Goal: Information Seeking & Learning: Learn about a topic

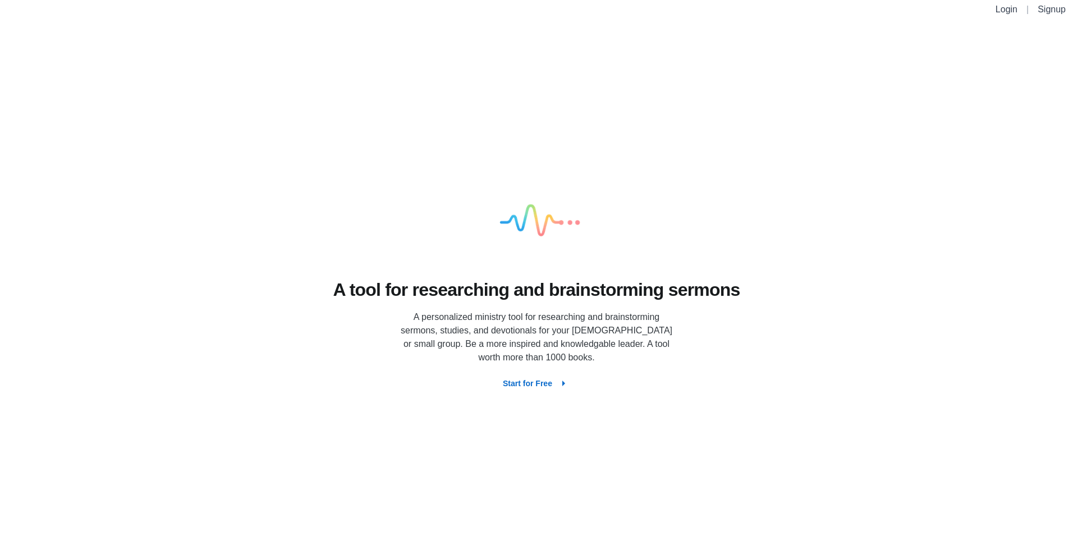
click at [542, 381] on button "Start for Free" at bounding box center [536, 383] width 85 height 20
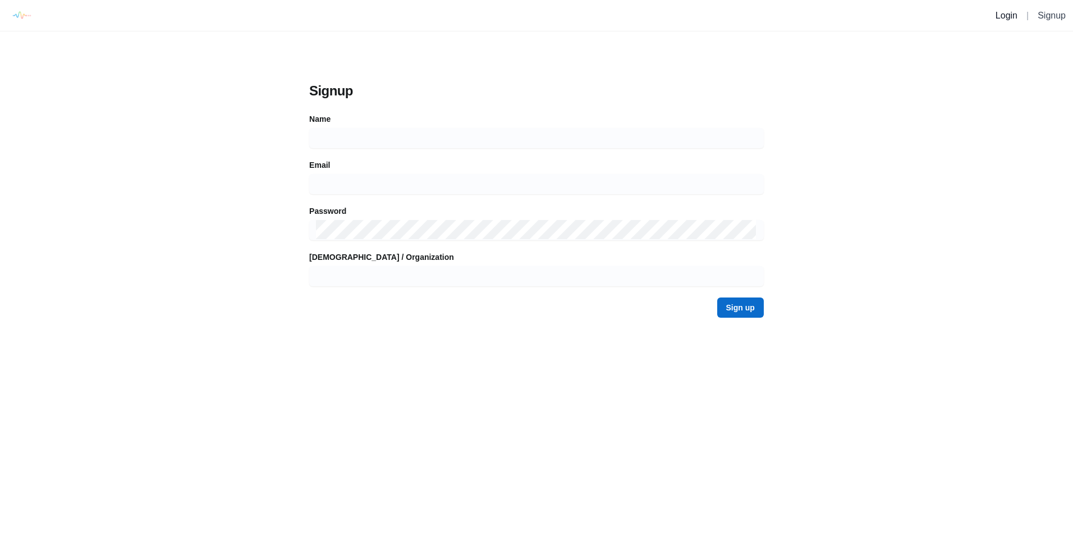
click at [1005, 15] on link "Login" at bounding box center [1007, 16] width 22 height 10
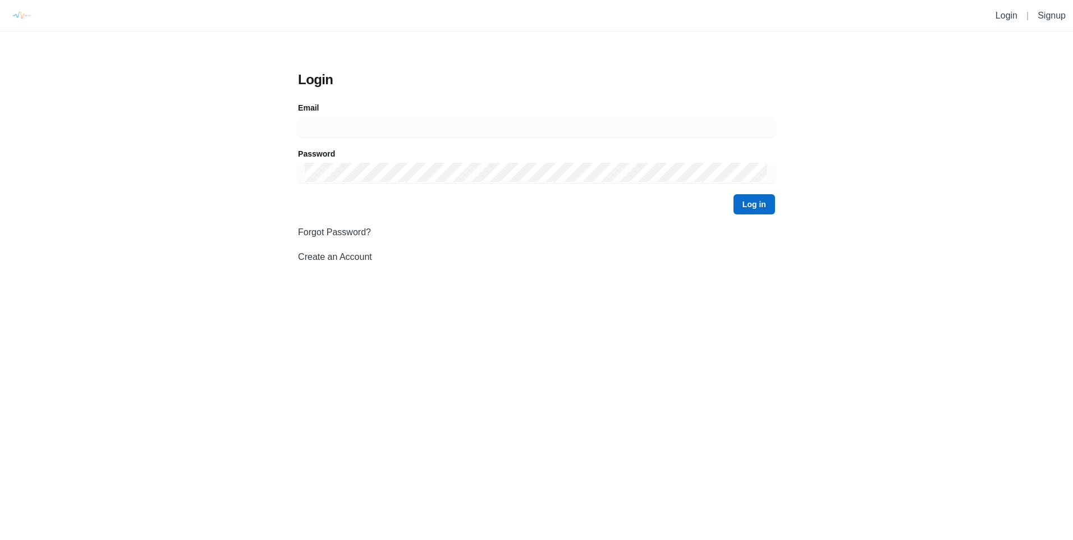
click at [345, 259] on link "Create an Account" at bounding box center [335, 257] width 74 height 10
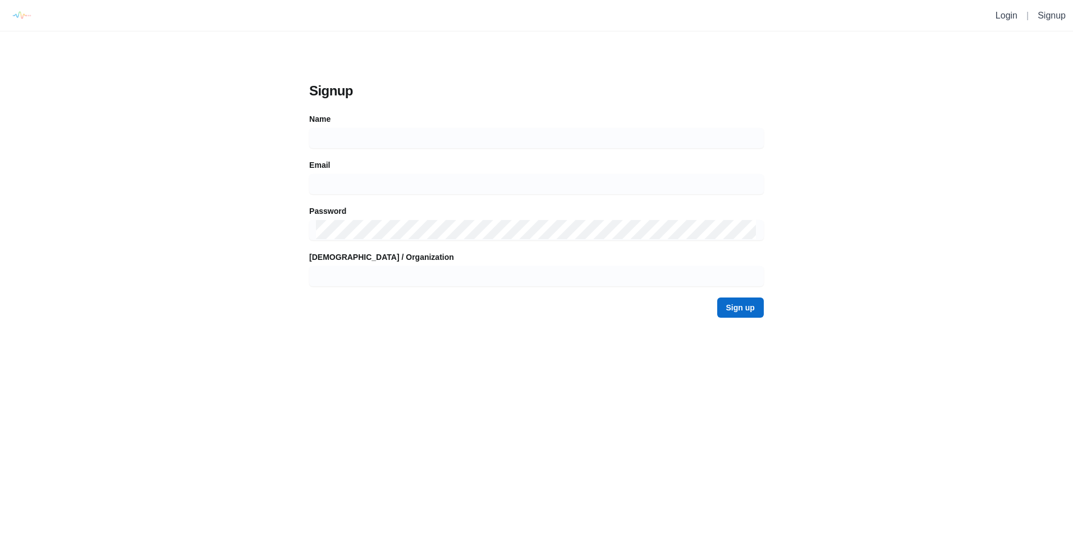
click at [752, 310] on button "Sign up" at bounding box center [740, 307] width 47 height 20
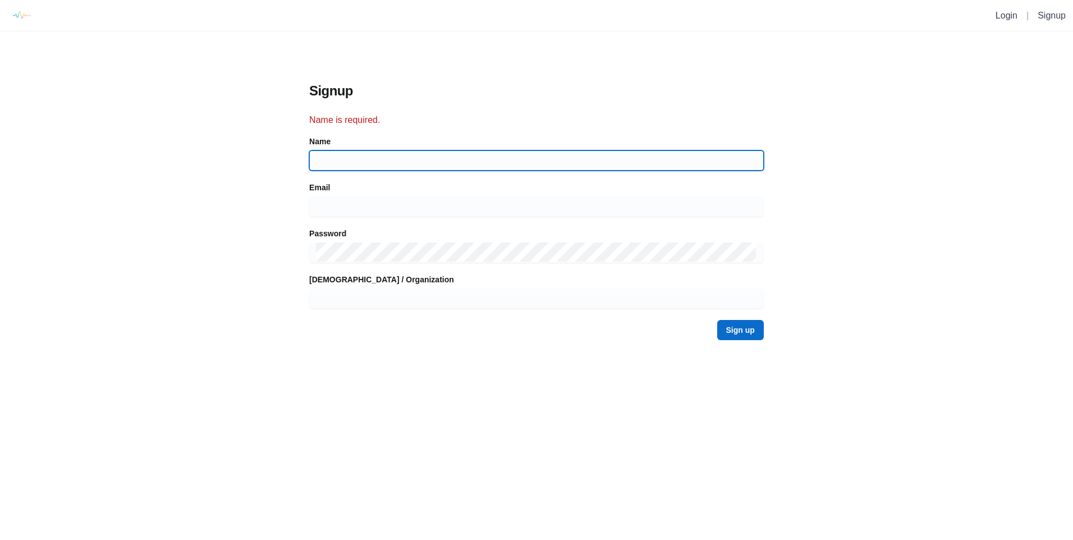
click at [434, 163] on input at bounding box center [536, 160] width 441 height 20
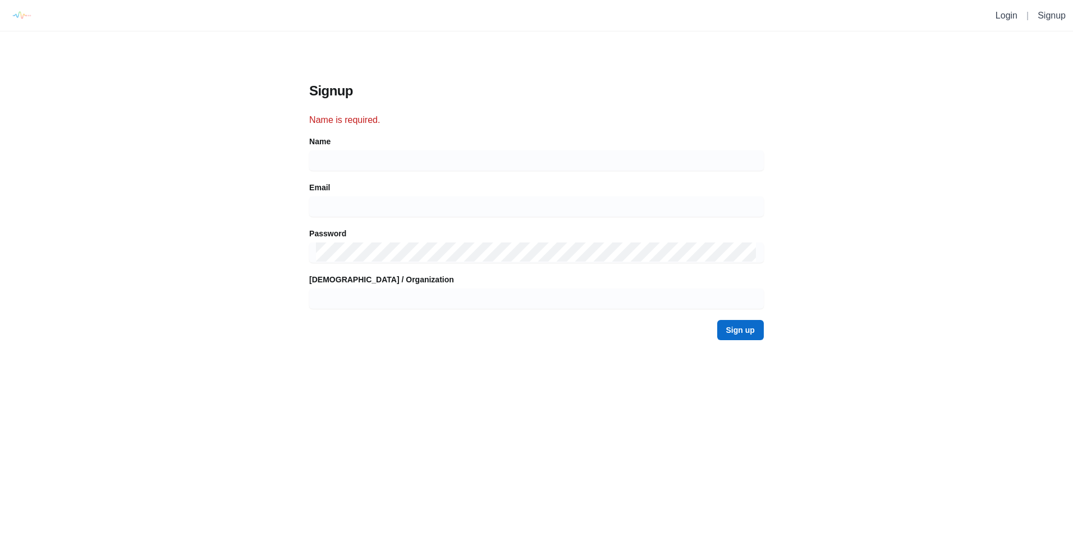
click at [826, 351] on html "Login | Signup Signup Name is required. Name Email Password Church / Organizati…" at bounding box center [536, 175] width 1073 height 351
click at [1052, 17] on link "Signup" at bounding box center [1052, 16] width 28 height 10
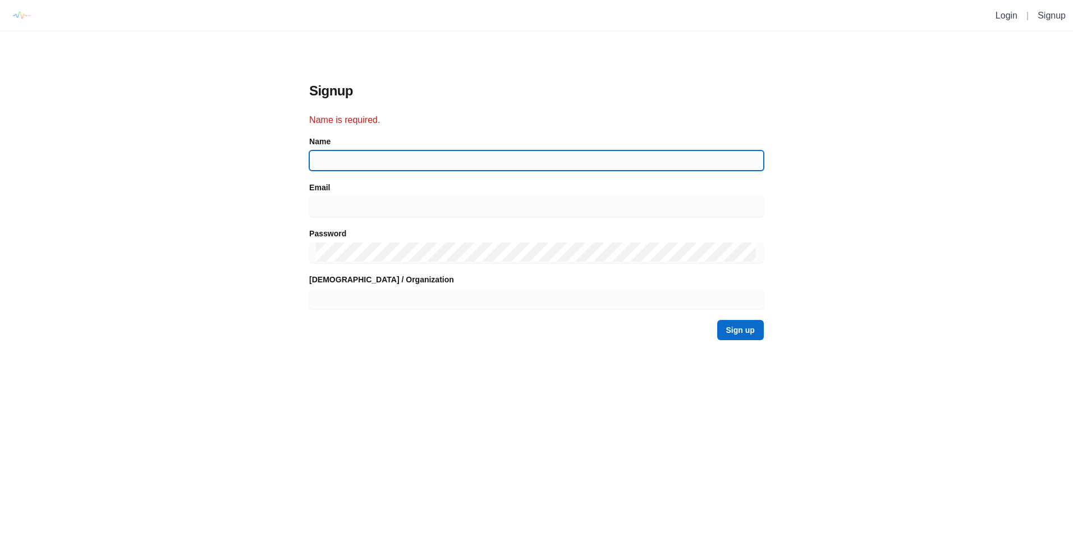
click at [464, 163] on input at bounding box center [536, 160] width 441 height 20
type input "Alan"
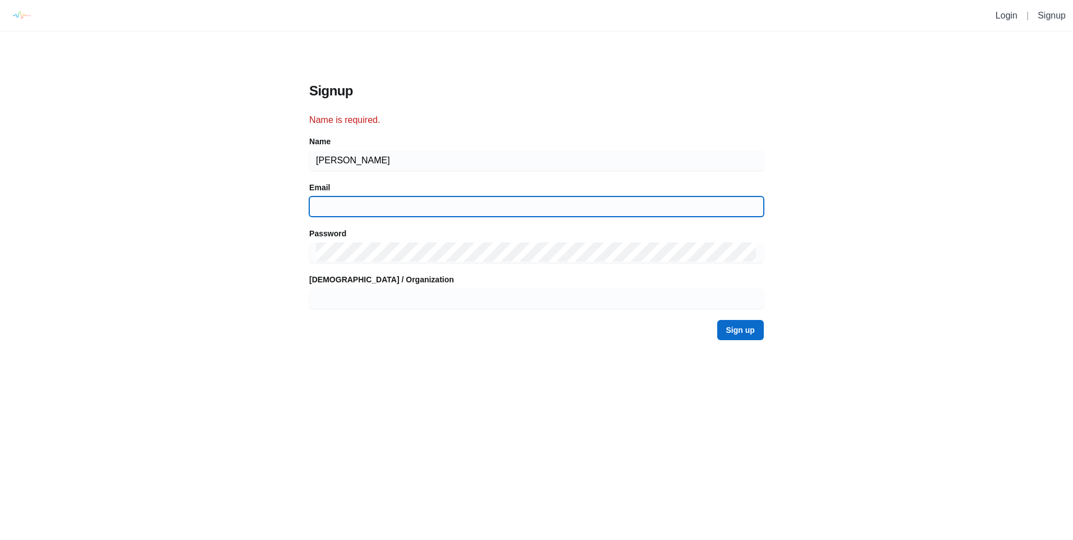
type input "[EMAIL_ADDRESS][DOMAIN_NAME]"
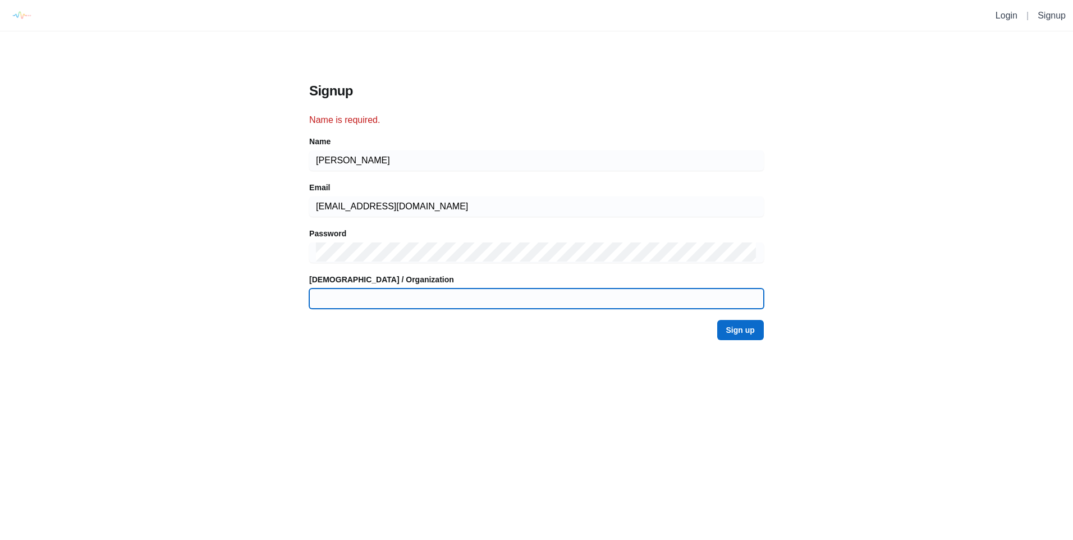
type input "Karangalan Grace Community Church"
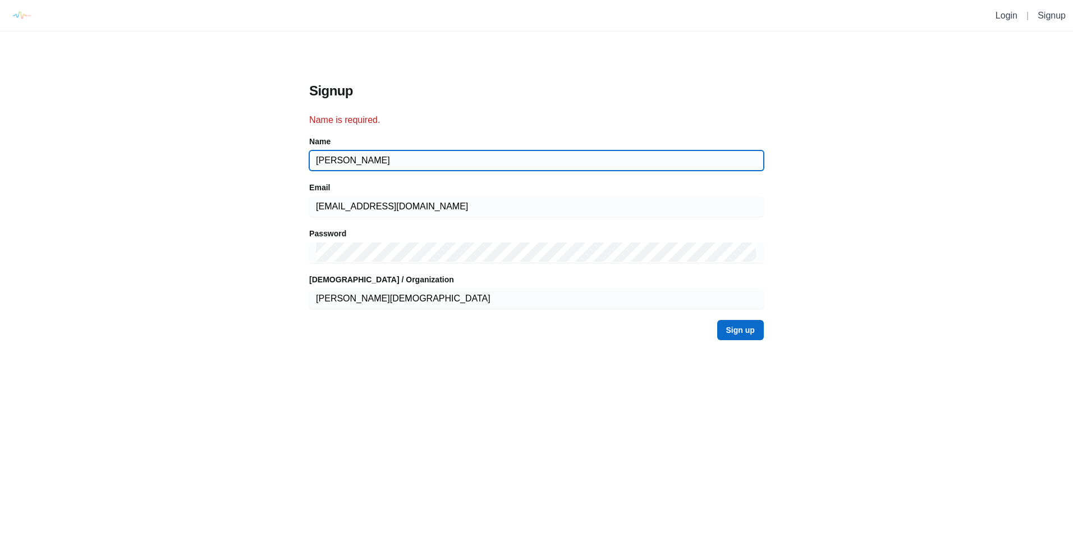
click at [429, 154] on input "Alan" at bounding box center [536, 160] width 441 height 20
type input "Alan Divina"
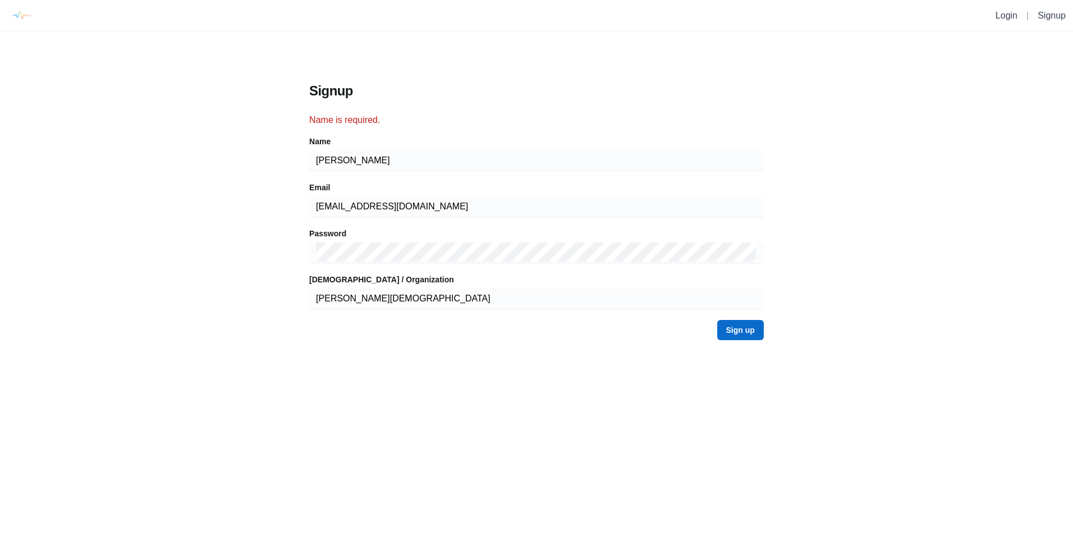
click at [753, 328] on button "Sign up" at bounding box center [740, 330] width 47 height 20
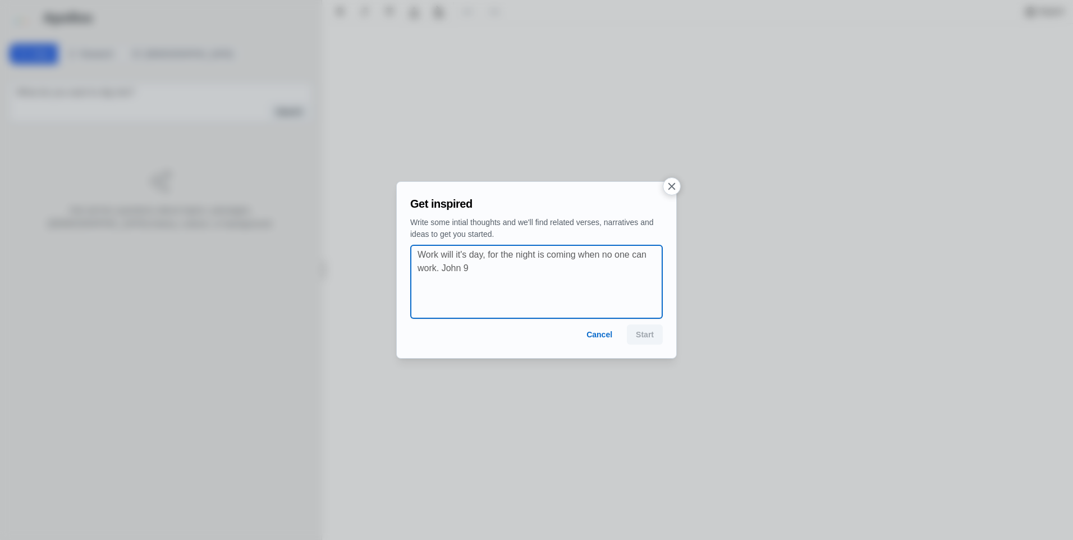
click at [516, 260] on textarea at bounding box center [540, 281] width 245 height 67
type textarea "The Beautiful Feet that Bring Good News - Isaiah 52:7"
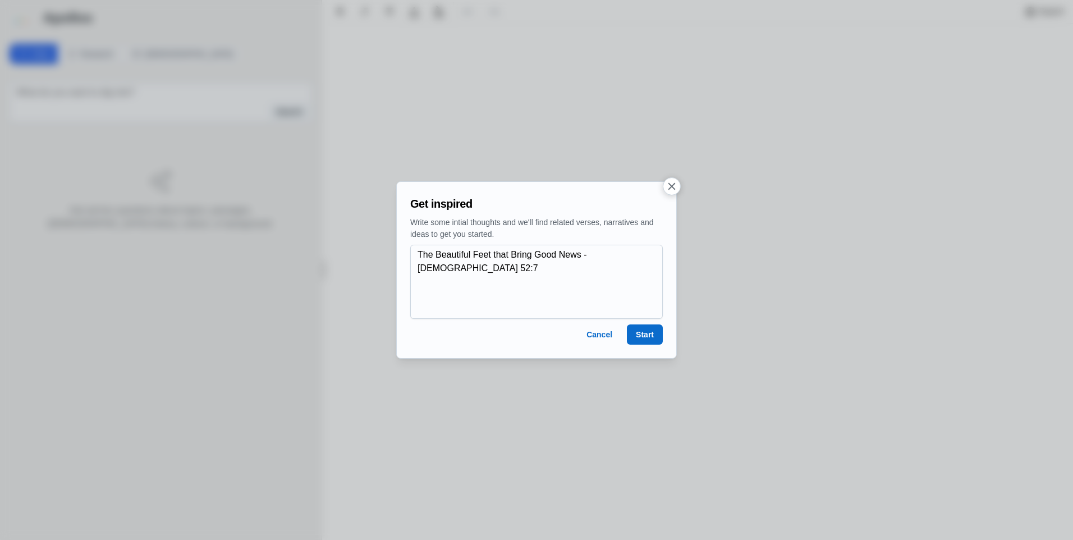
click at [664, 337] on div "Get inspired Write some intial thoughts and we'll find related verses, narrativ…" at bounding box center [536, 269] width 281 height 177
click at [660, 336] on button "Start" at bounding box center [645, 334] width 36 height 20
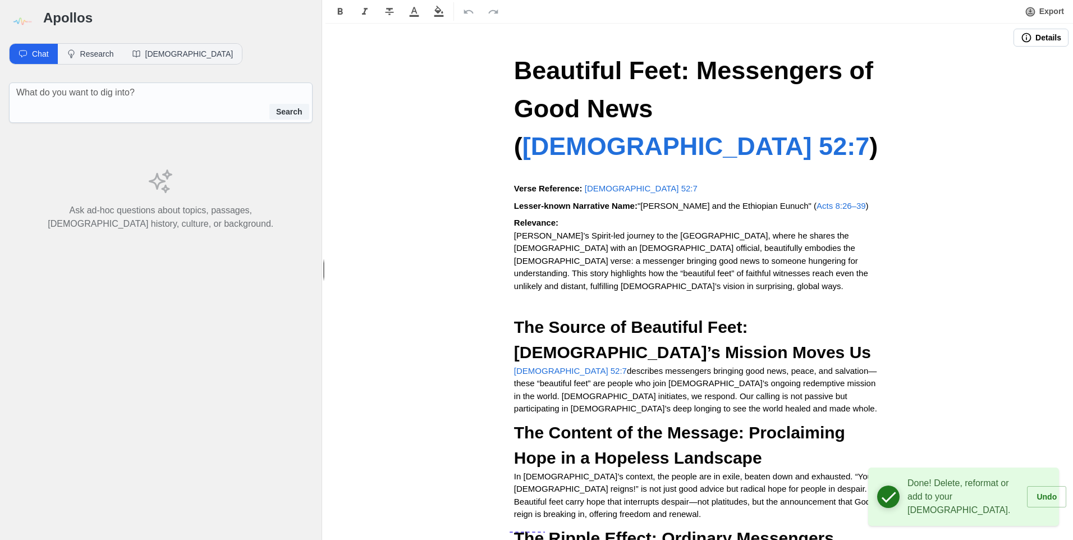
click at [1001, 393] on div "Beautiful Feet: Messengers of Good News ( Isaiah 52:7 ) Verse Reference: Isaiah…" at bounding box center [700, 493] width 748 height 883
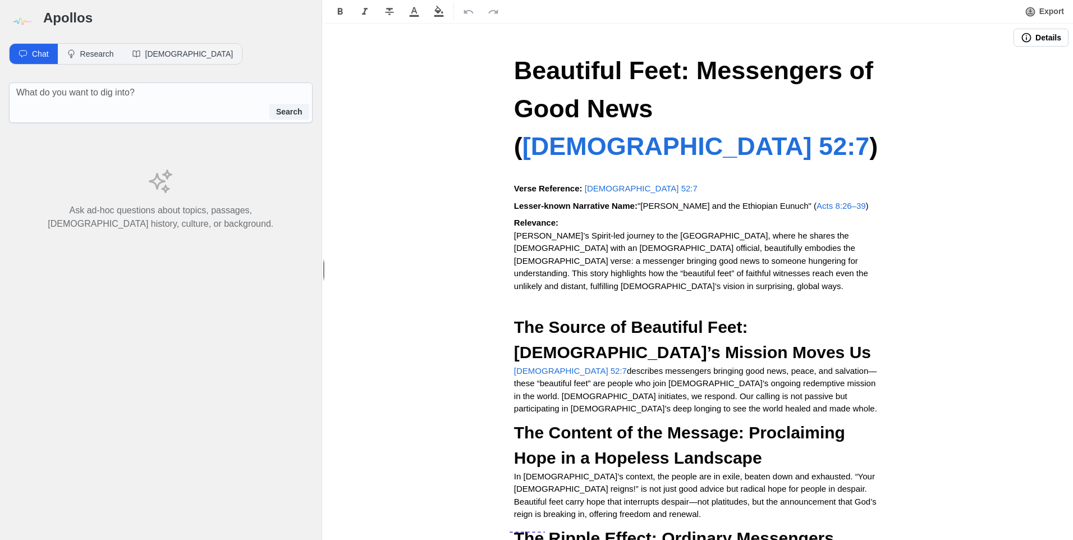
click at [1045, 38] on button "Details" at bounding box center [1041, 38] width 55 height 18
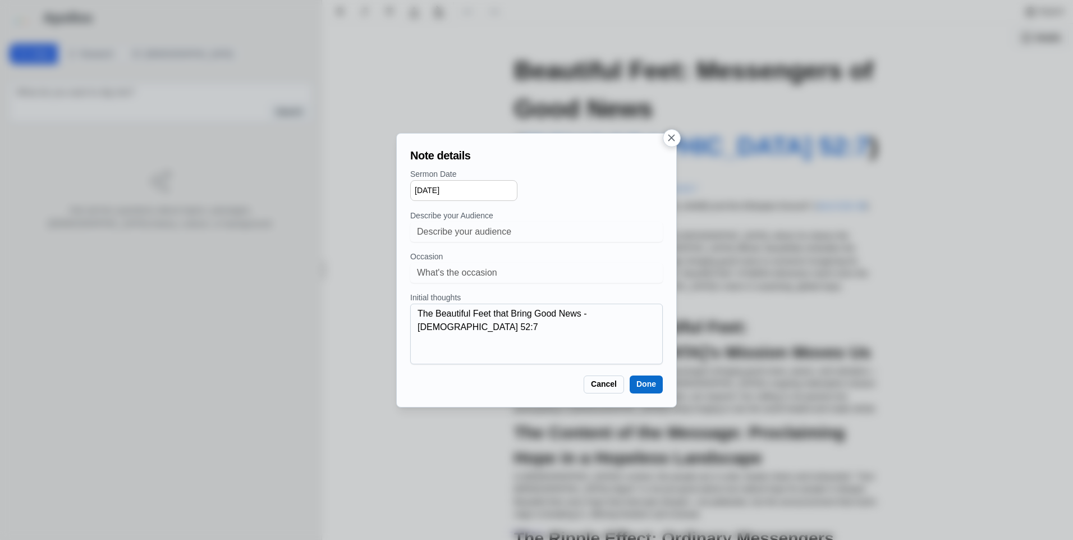
click at [647, 384] on button "Done" at bounding box center [646, 385] width 33 height 18
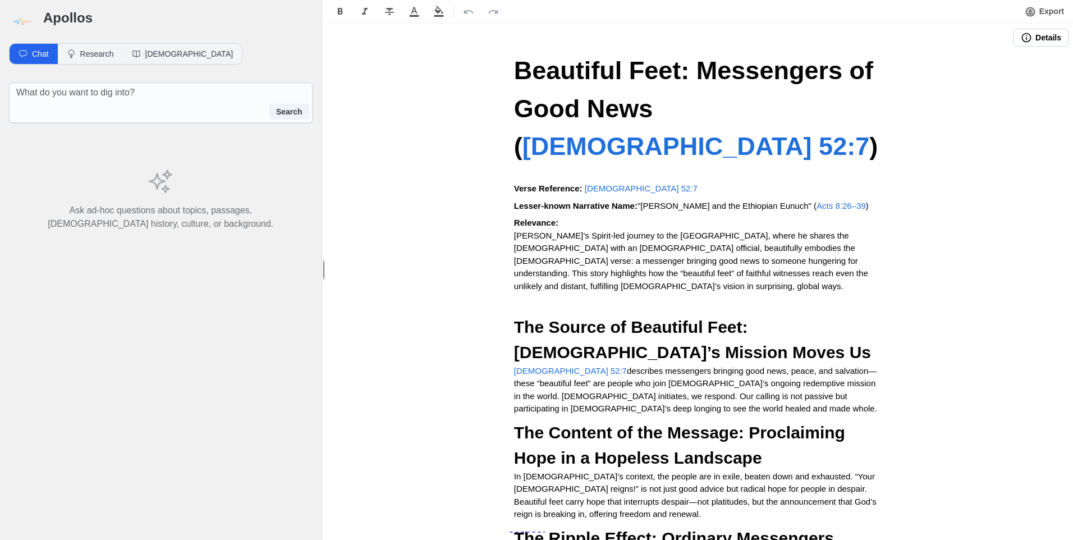
scroll to position [305, 0]
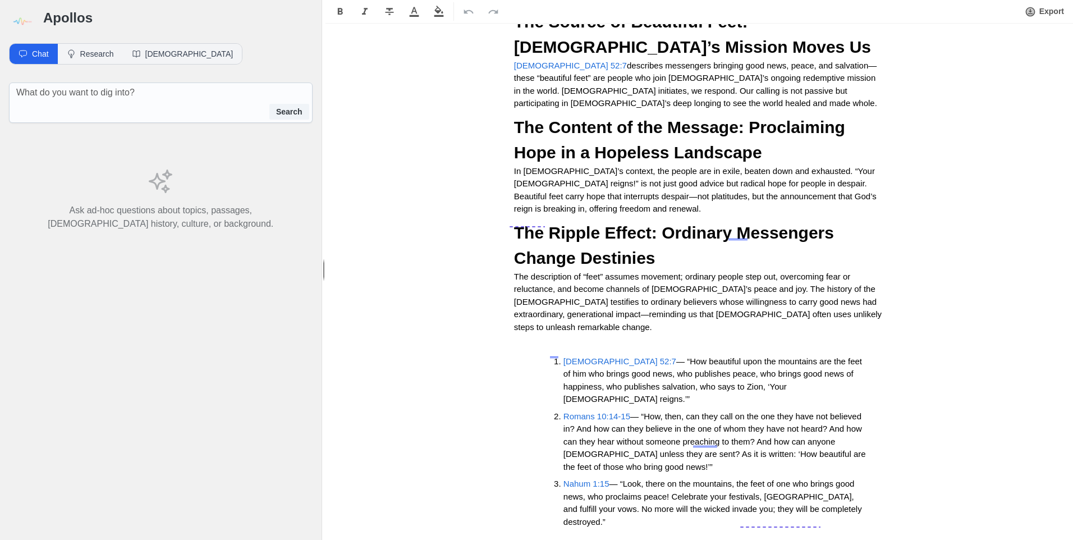
click at [580, 356] on span "Isaiah 52:7" at bounding box center [620, 361] width 113 height 10
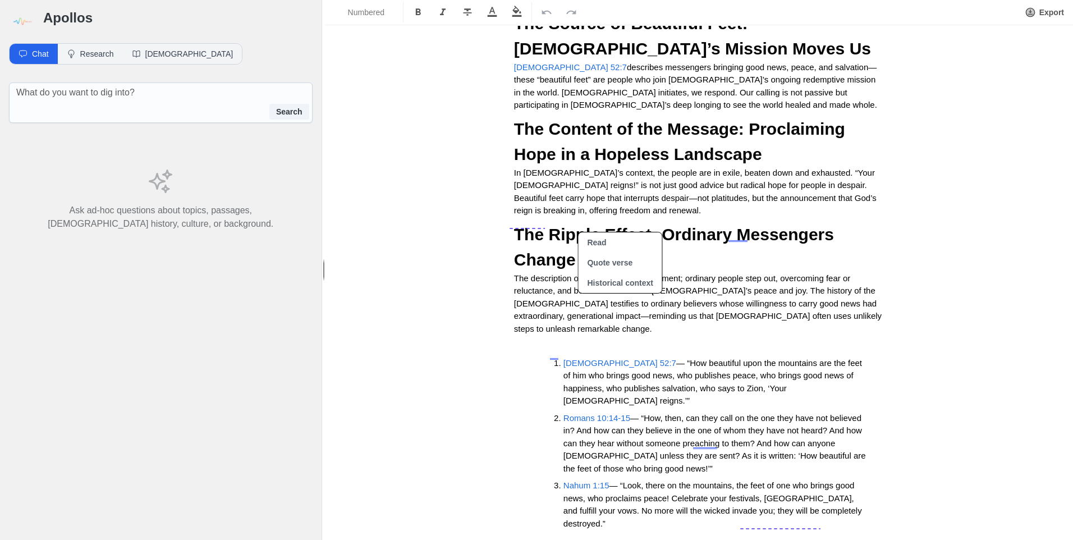
scroll to position [0, 0]
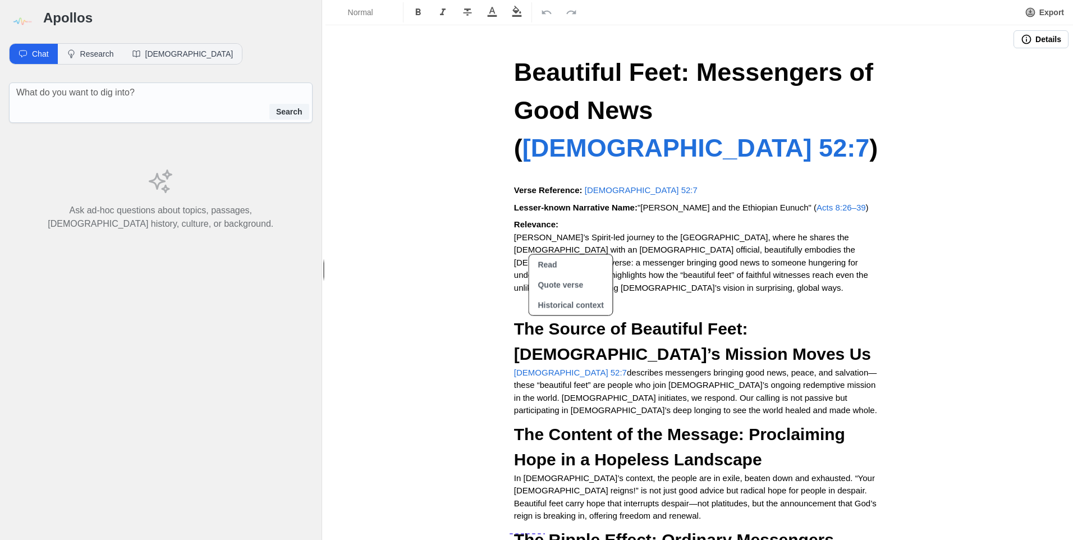
drag, startPoint x: 529, startPoint y: 319, endPoint x: 527, endPoint y: 324, distance: 5.8
click at [527, 368] on span "Isaiah 52:7" at bounding box center [570, 373] width 113 height 10
click at [561, 307] on button "Historical context" at bounding box center [566, 305] width 84 height 20
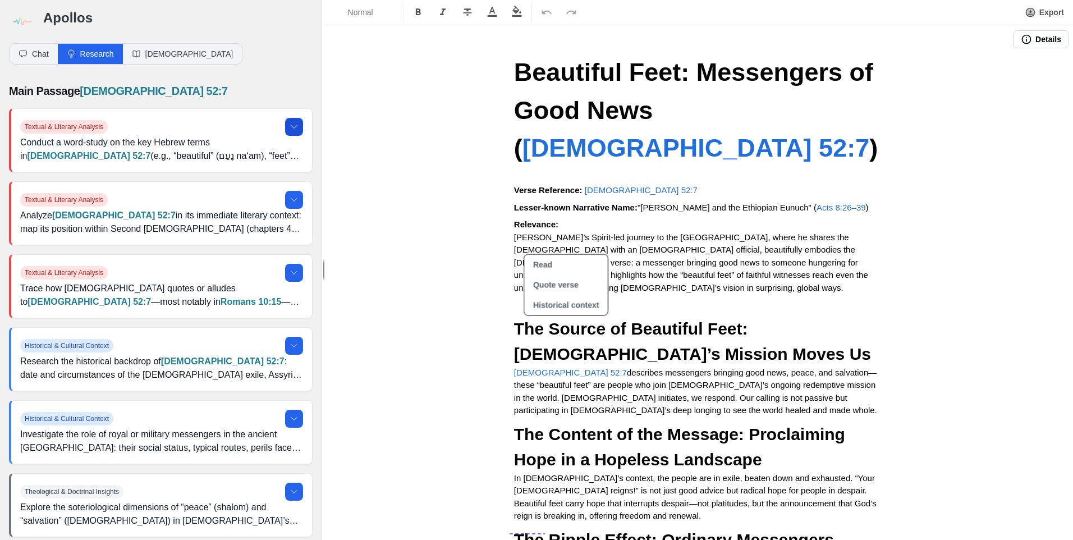
click at [290, 126] on icon at bounding box center [294, 126] width 9 height 9
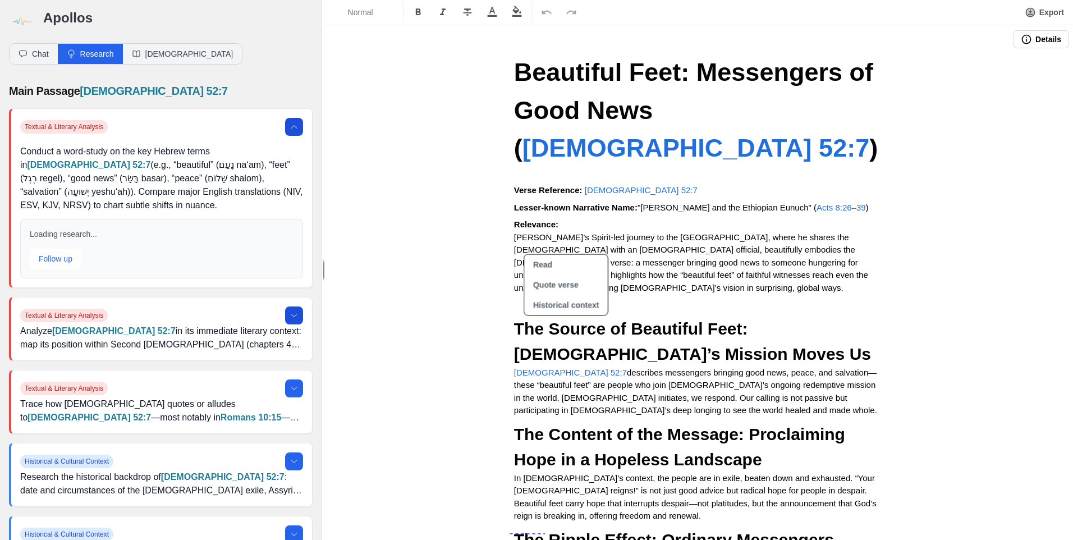
click at [290, 319] on icon at bounding box center [294, 315] width 9 height 9
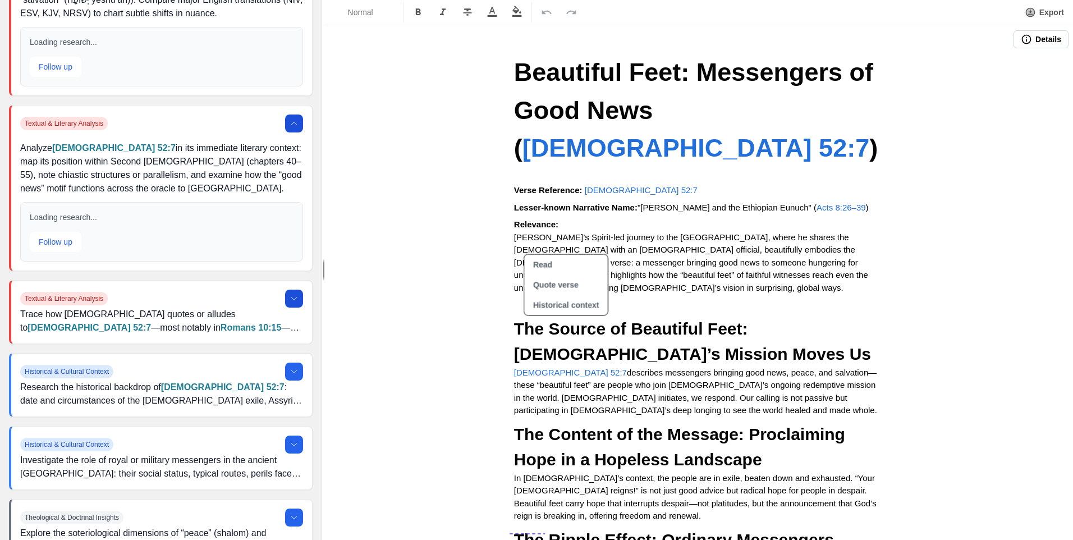
scroll to position [214, 0]
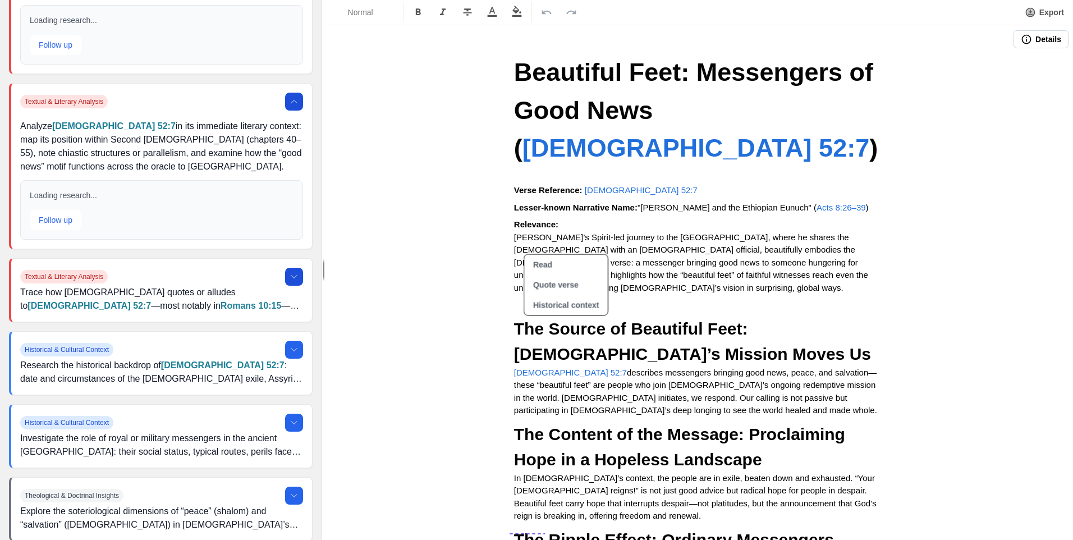
click at [290, 275] on icon at bounding box center [294, 276] width 9 height 9
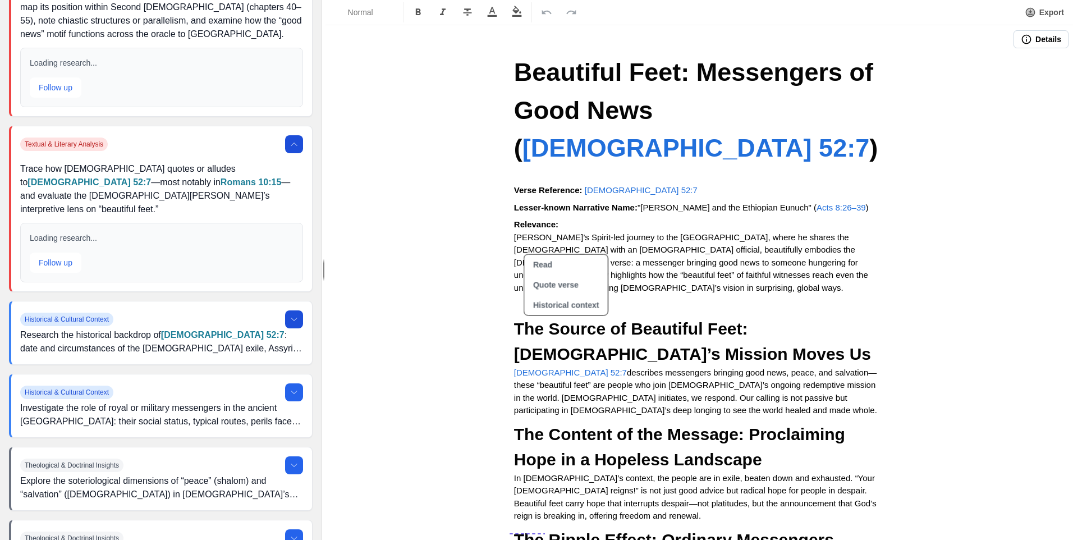
click at [290, 315] on icon at bounding box center [294, 319] width 9 height 9
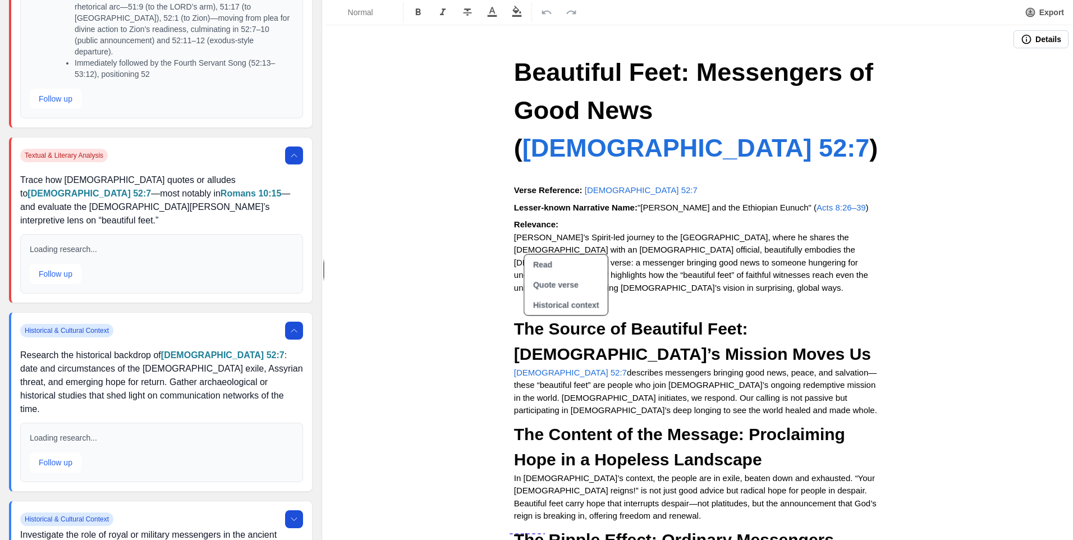
click at [290, 515] on icon at bounding box center [294, 519] width 9 height 9
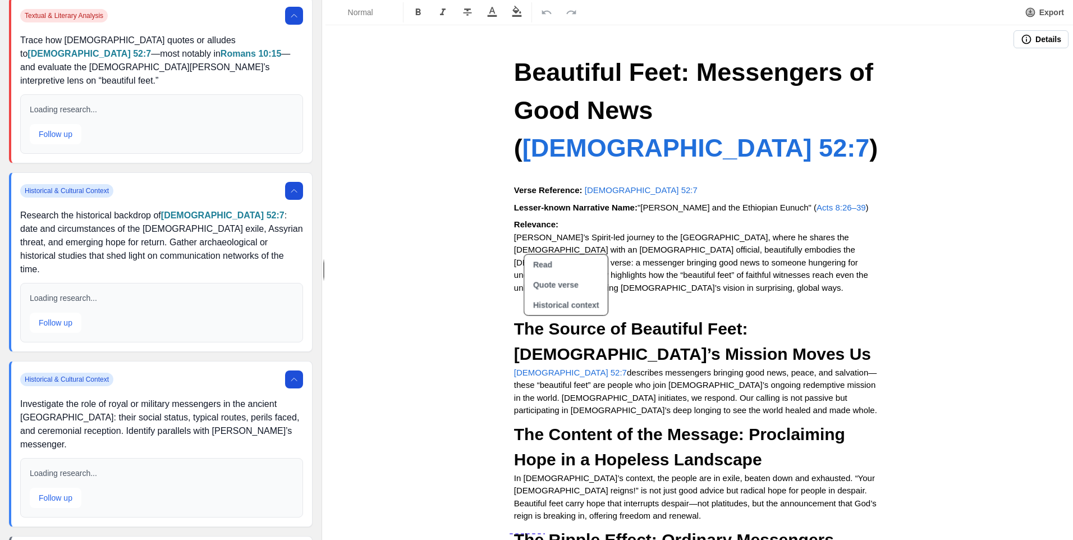
scroll to position [2093, 0]
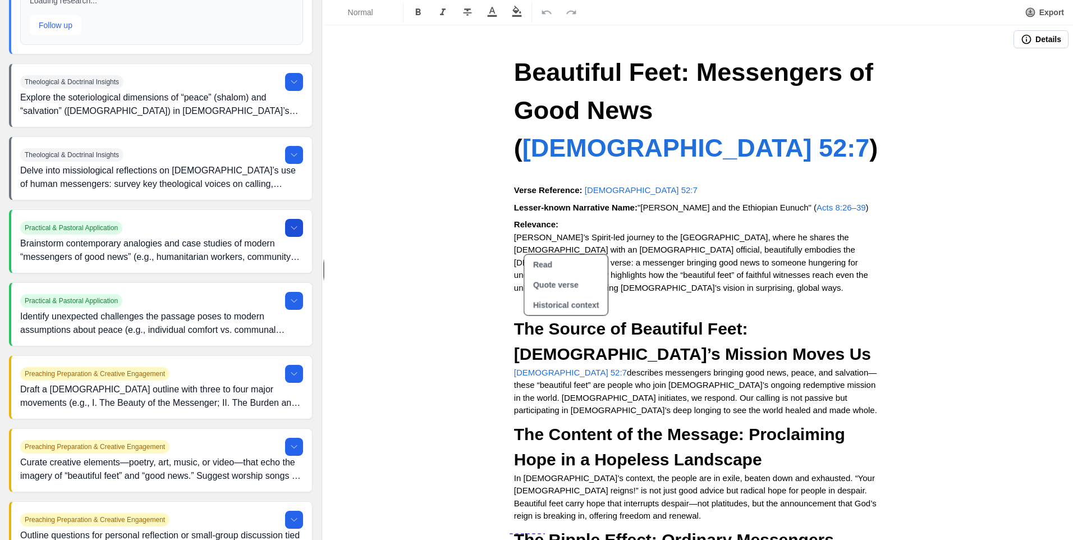
click at [290, 223] on icon at bounding box center [294, 227] width 9 height 9
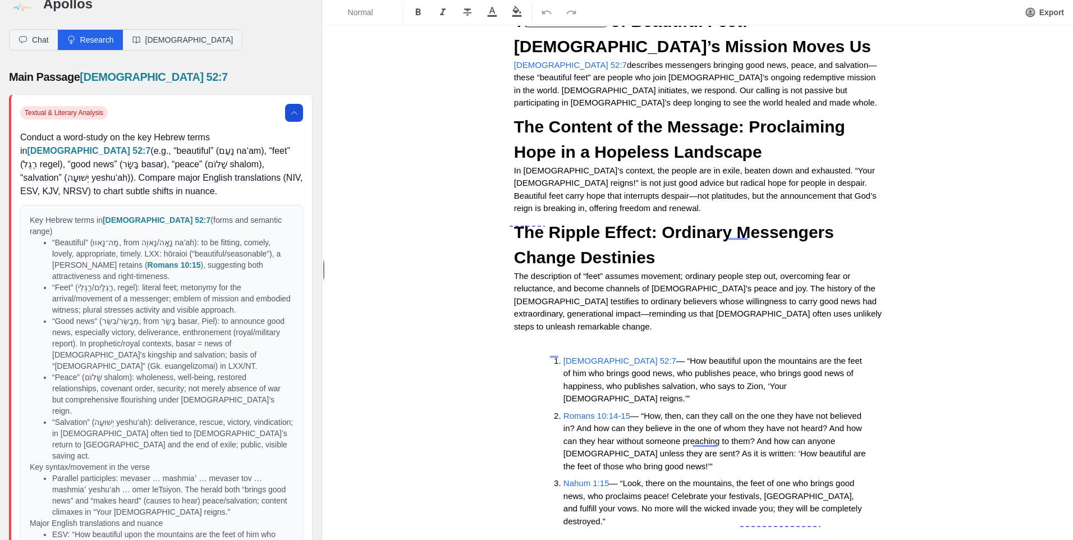
scroll to position [0, 0]
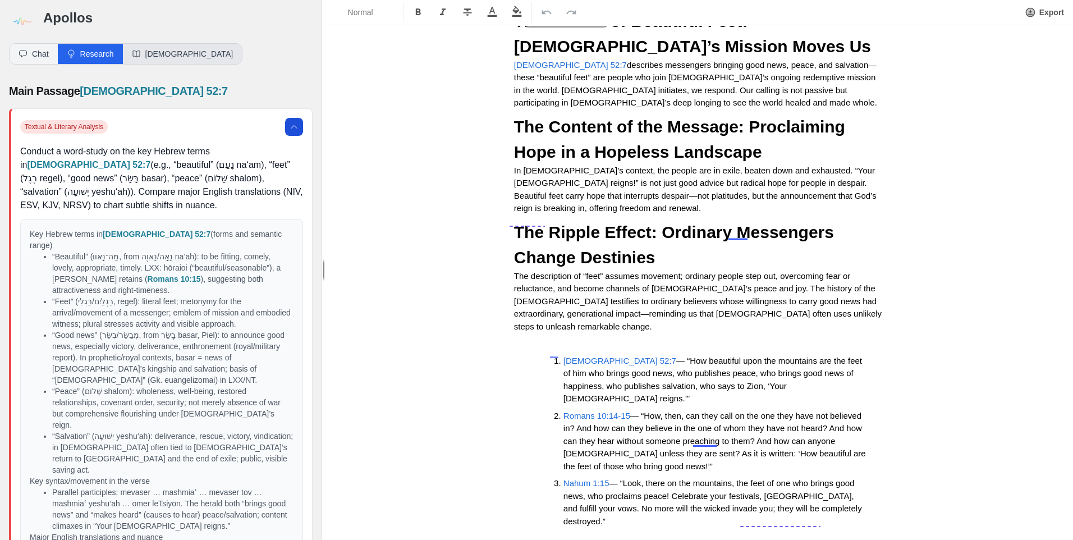
click at [142, 51] on button "Bible" at bounding box center [183, 54] width 120 height 20
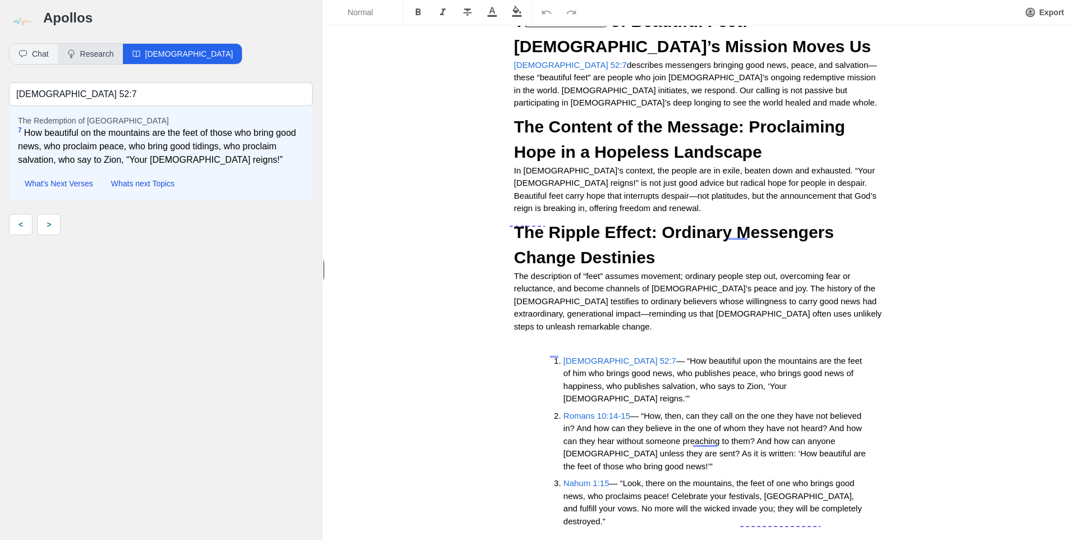
click at [104, 53] on button "Research" at bounding box center [90, 54] width 65 height 20
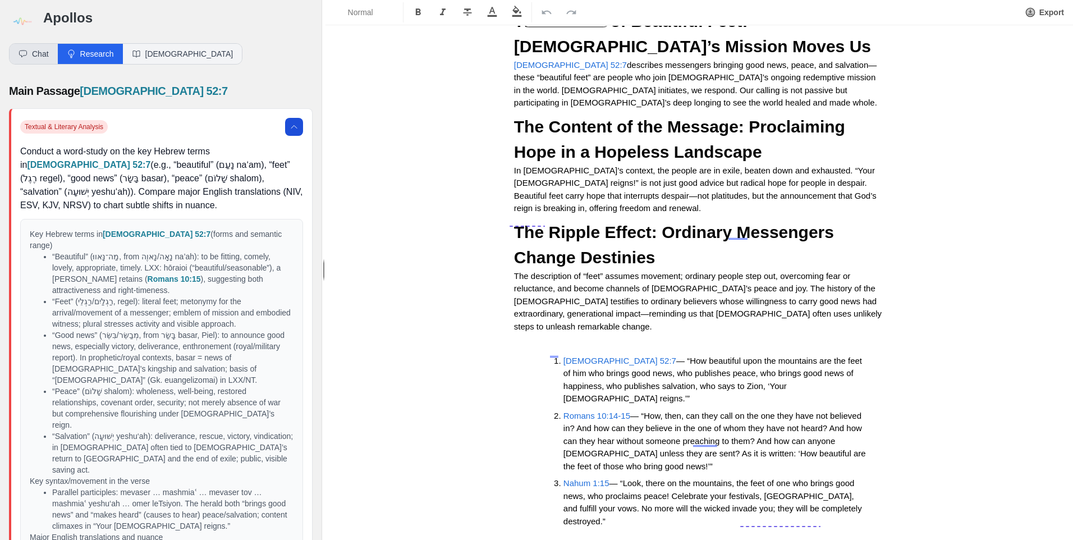
click at [43, 58] on button "Chat" at bounding box center [34, 54] width 48 height 20
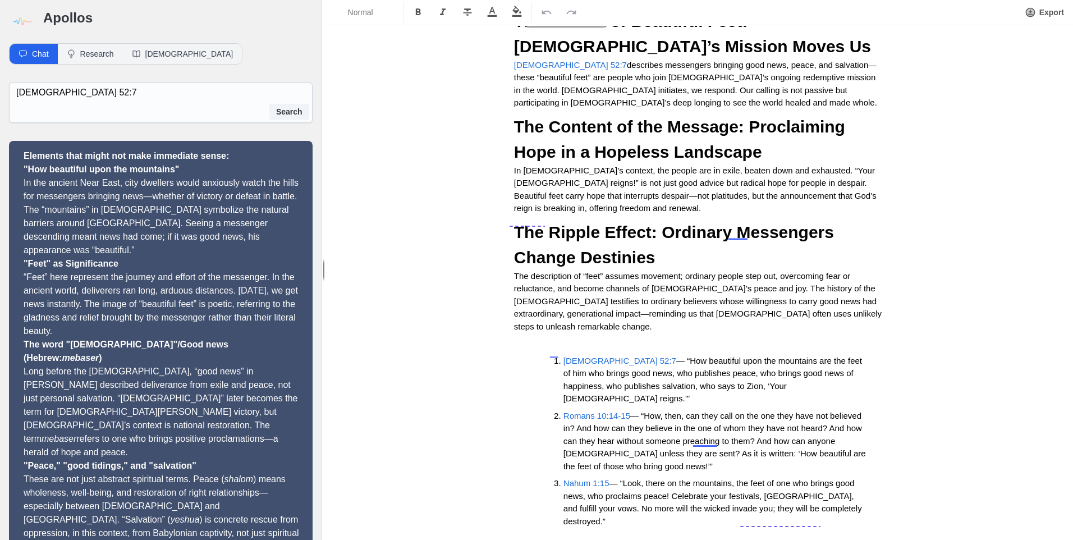
click at [217, 71] on div "Chat Research Bible" at bounding box center [161, 53] width 322 height 39
click at [96, 53] on button "Research" at bounding box center [90, 54] width 65 height 20
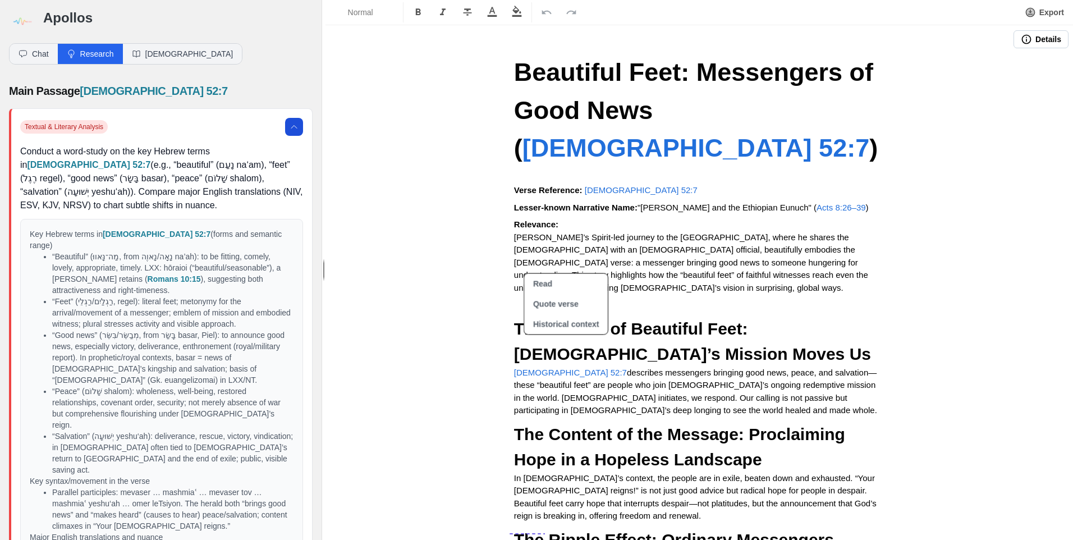
click at [1052, 43] on button "Details" at bounding box center [1041, 39] width 55 height 18
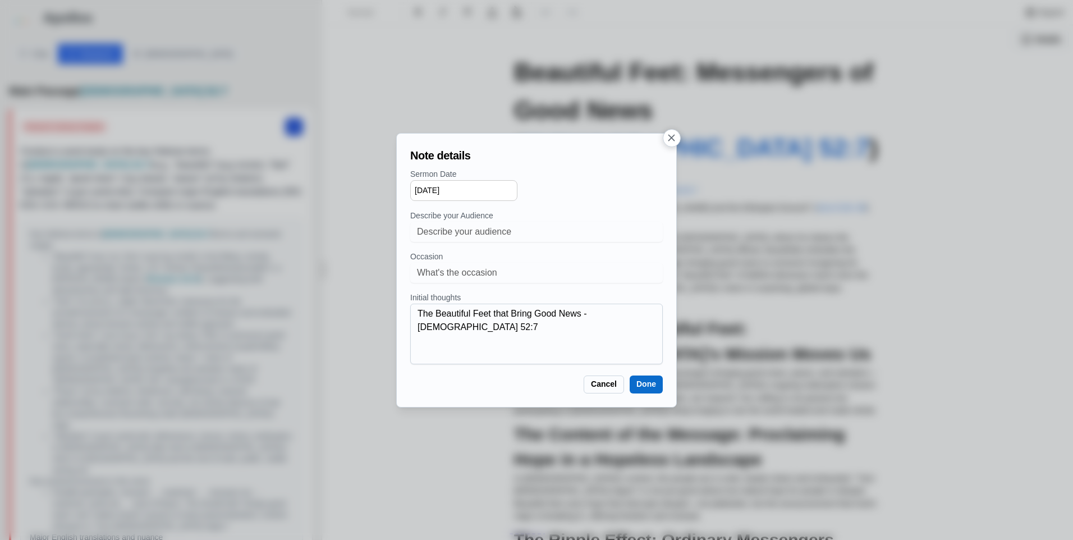
click at [642, 379] on button "Done" at bounding box center [646, 385] width 33 height 18
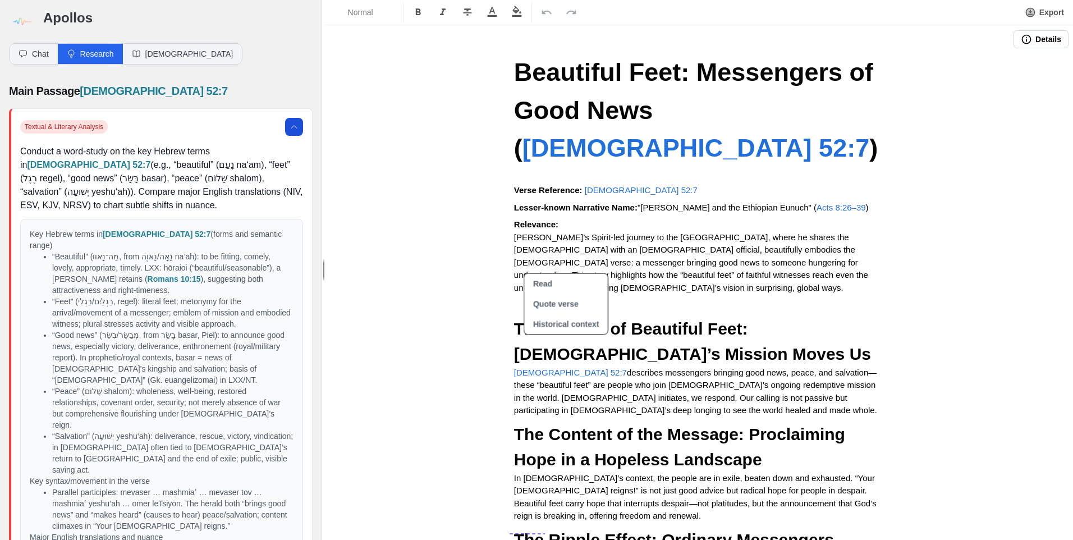
click at [21, 21] on img at bounding box center [21, 21] width 25 height 25
click at [43, 56] on button "Chat" at bounding box center [34, 54] width 48 height 20
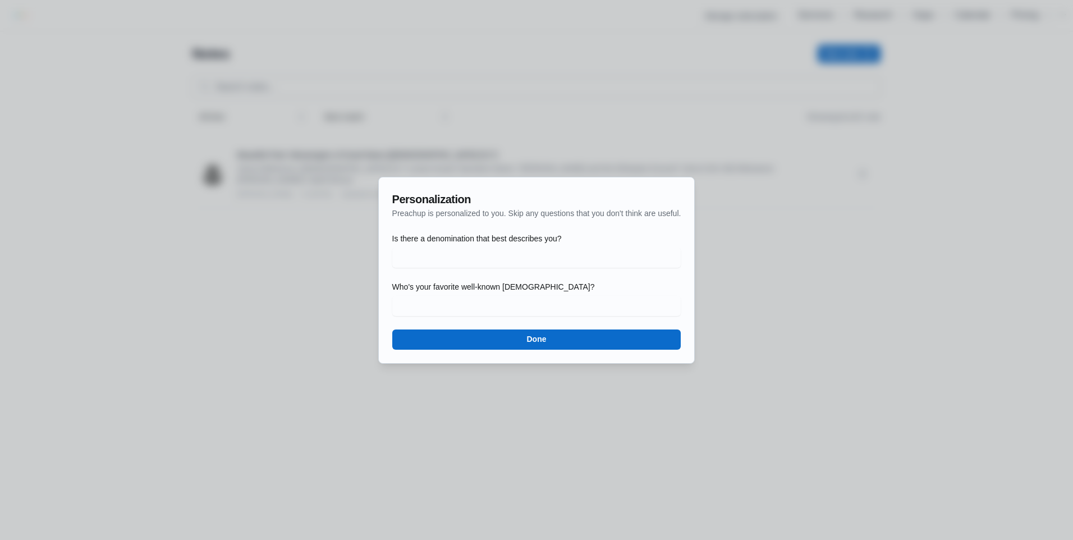
click at [571, 336] on button "Done" at bounding box center [536, 339] width 289 height 20
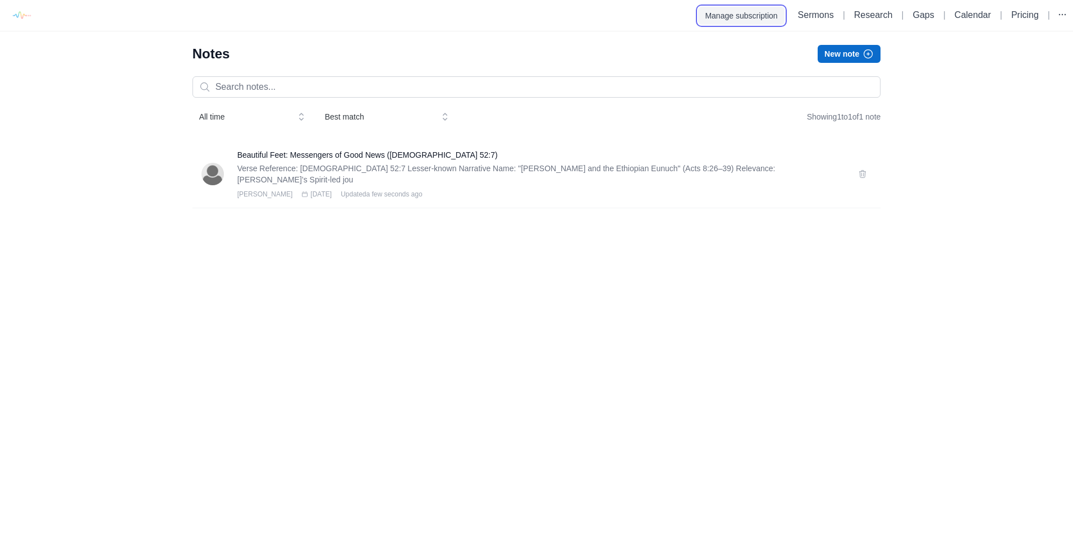
click at [730, 16] on button "Manage subscription" at bounding box center [741, 16] width 86 height 18
click at [381, 160] on h3 "Beautiful Feet: Messengers of Good News (Isaiah 52:7)" at bounding box center [541, 154] width 608 height 11
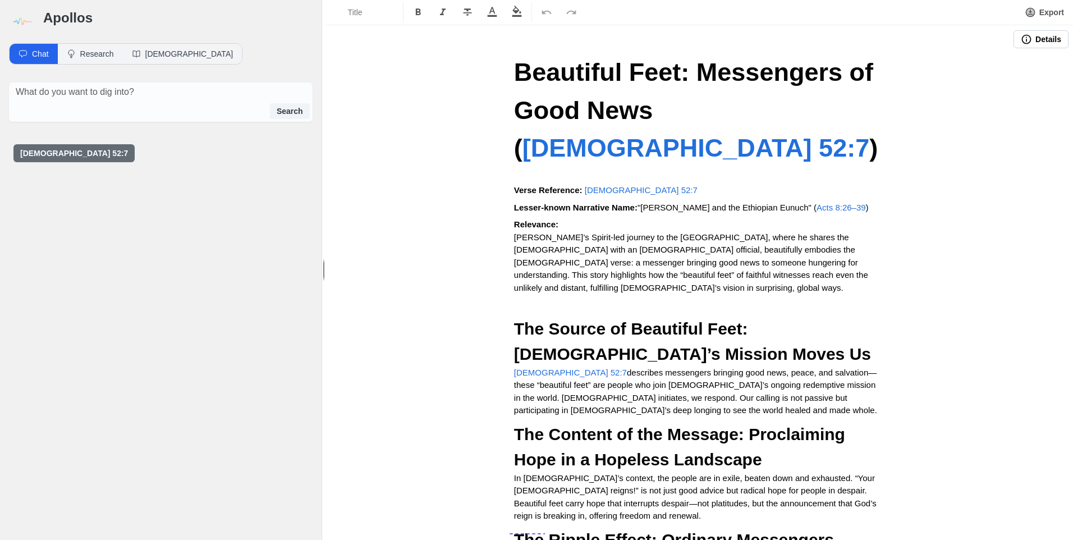
drag, startPoint x: 1064, startPoint y: 141, endPoint x: 1065, endPoint y: 186, distance: 45.5
click at [1065, 186] on div "Details Beautiful Feet: Messengers of Good News ( Isaiah 52:7 ) Verse Reference…" at bounding box center [700, 283] width 748 height 514
click at [1048, 15] on button "Export" at bounding box center [1044, 12] width 53 height 20
click at [1029, 70] on button "Pulpit Mode" at bounding box center [1028, 66] width 75 height 18
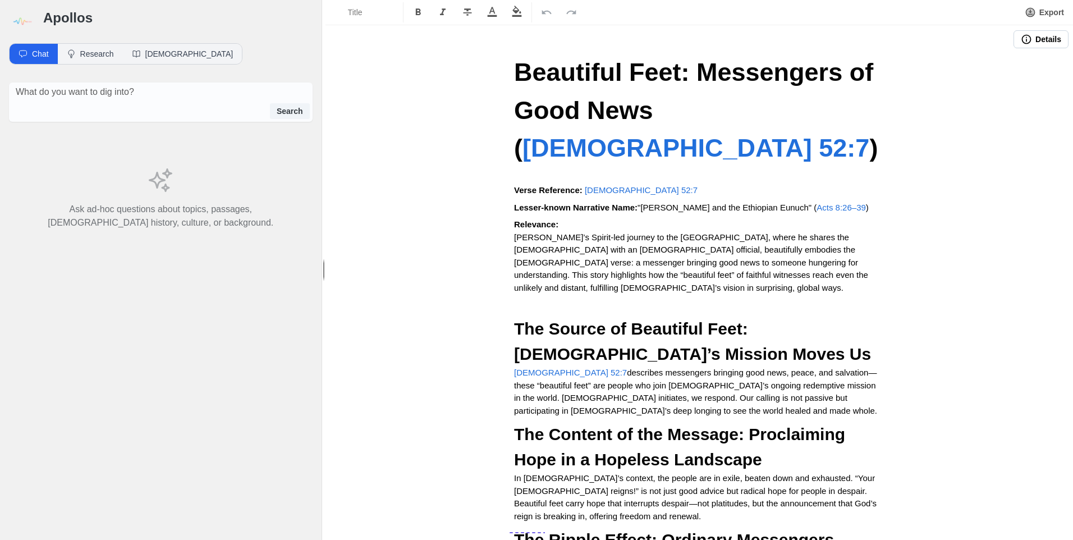
click at [1048, 15] on button "Export" at bounding box center [1044, 12] width 53 height 20
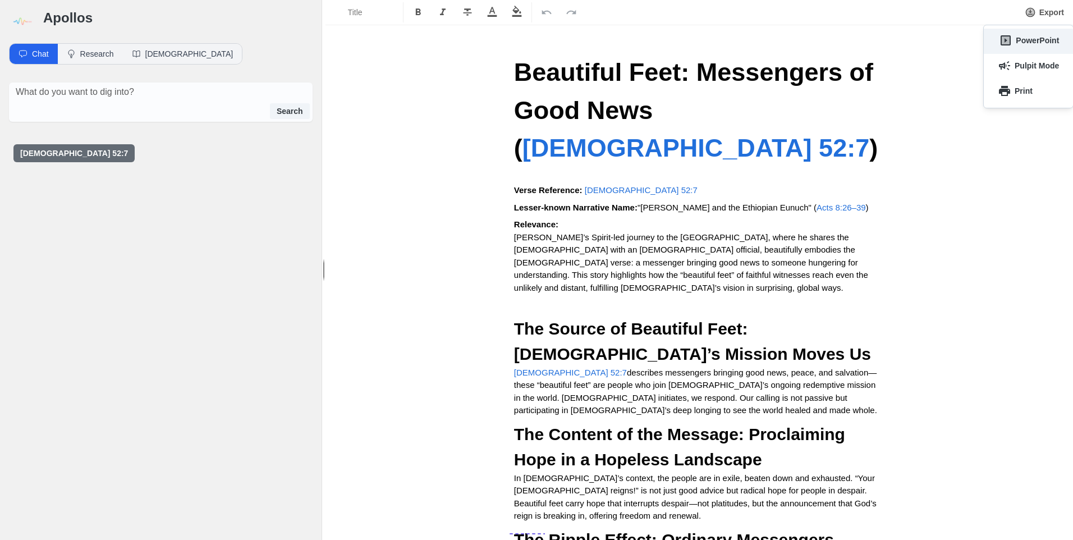
click at [1040, 40] on button "PowerPoint" at bounding box center [1029, 40] width 74 height 18
click at [1011, 61] on button "Pulpit Mode" at bounding box center [1028, 66] width 75 height 18
click at [1033, 41] on button "Details" at bounding box center [1041, 39] width 55 height 18
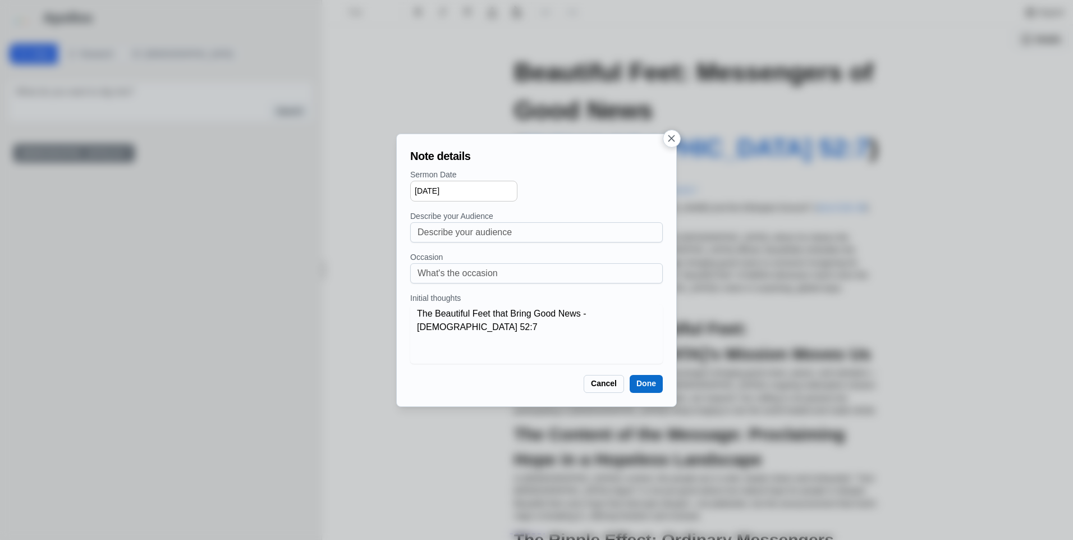
click at [676, 139] on icon "button" at bounding box center [672, 138] width 12 height 12
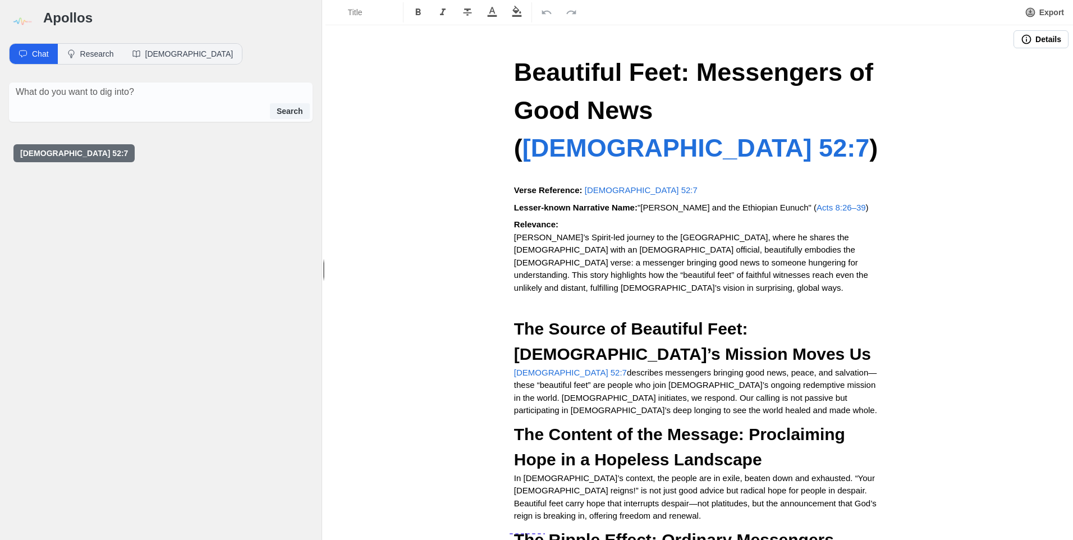
click at [1043, 7] on button "Export" at bounding box center [1044, 12] width 53 height 20
click at [1013, 90] on button "Print" at bounding box center [1015, 91] width 48 height 18
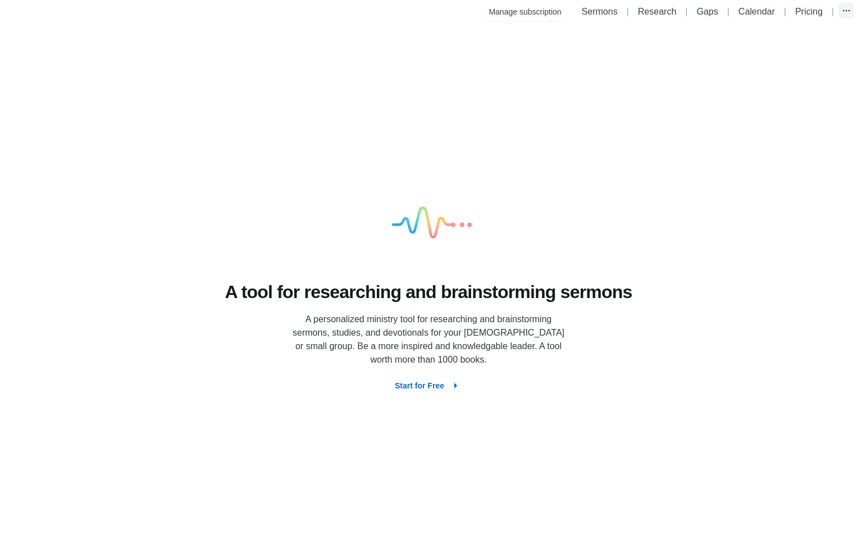
click at [846, 10] on icon "button" at bounding box center [845, 10] width 11 height 11
click at [795, 68] on link "Account settings" at bounding box center [791, 68] width 126 height 20
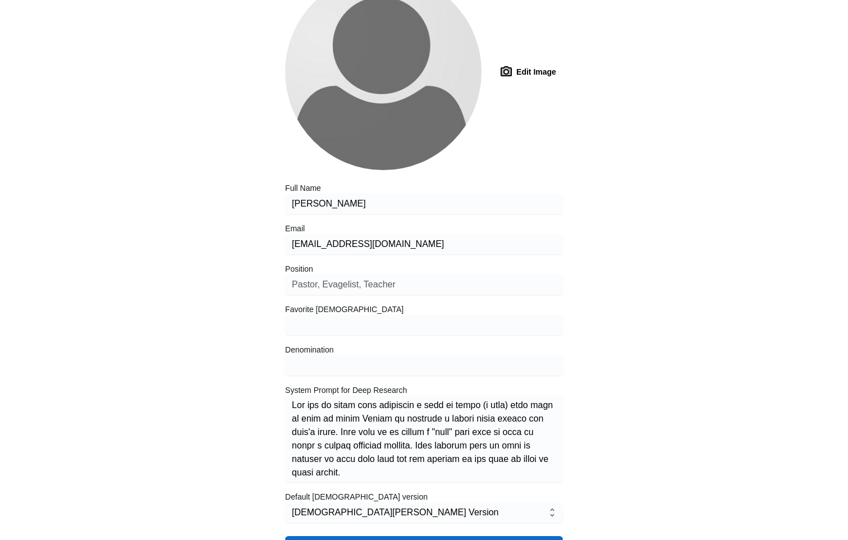
scroll to position [122, 0]
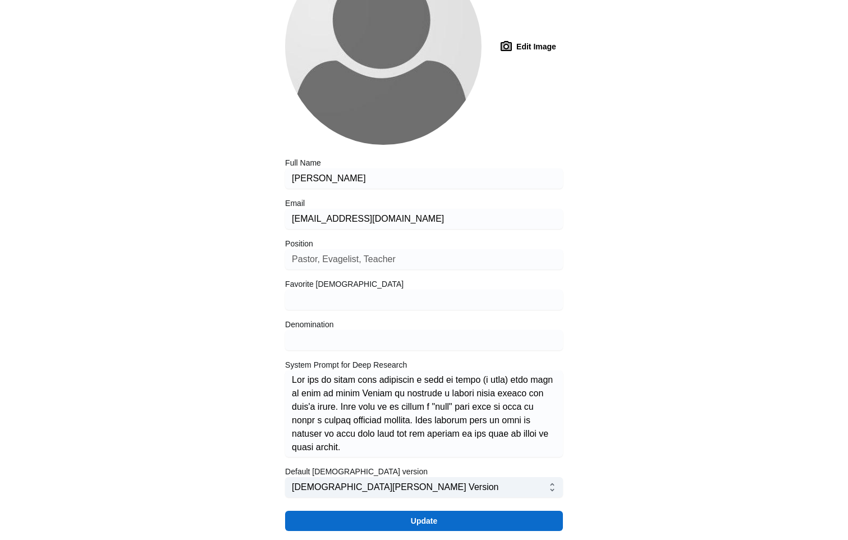
click at [542, 487] on button "King James Version" at bounding box center [417, 487] width 250 height 17
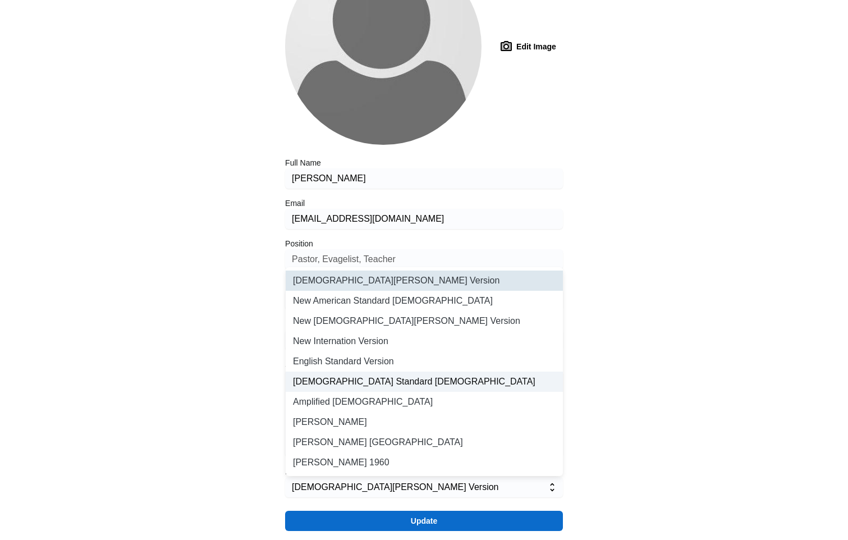
scroll to position [0, 0]
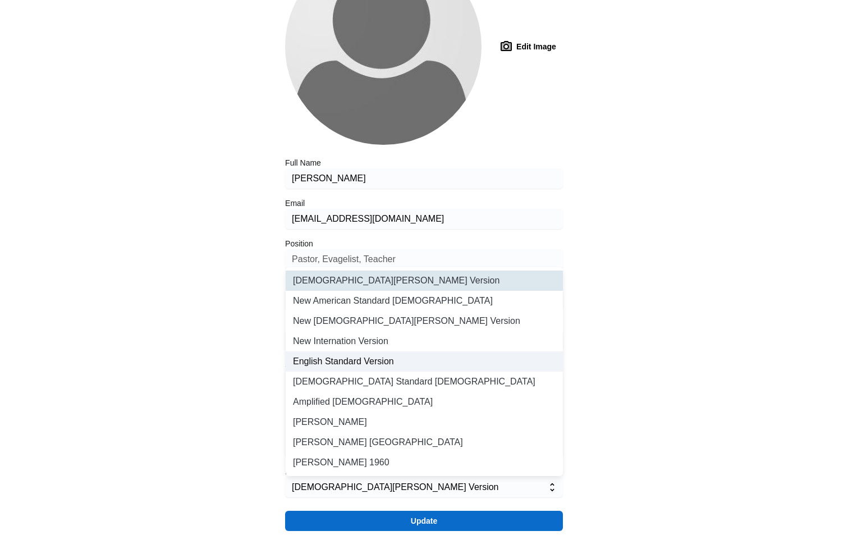
click at [495, 355] on li "English Standard Version" at bounding box center [424, 361] width 277 height 20
type input "esv"
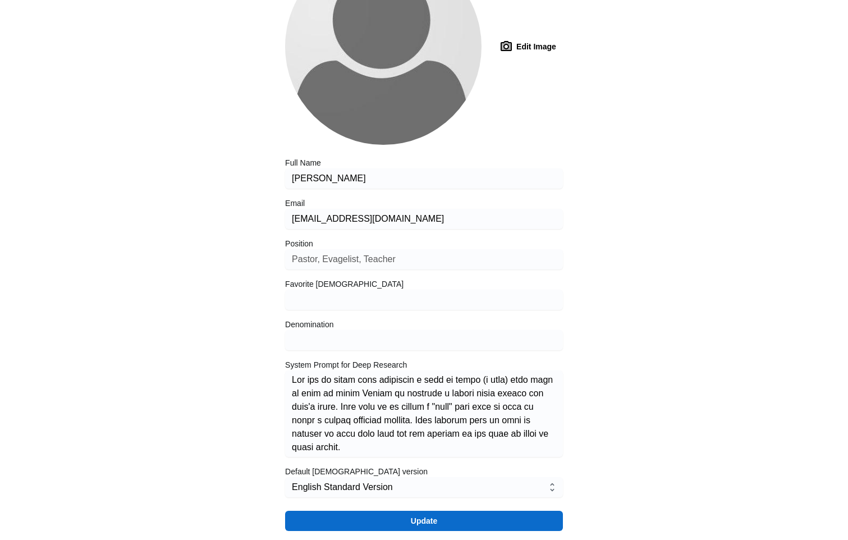
click at [492, 521] on button "Update" at bounding box center [424, 521] width 278 height 20
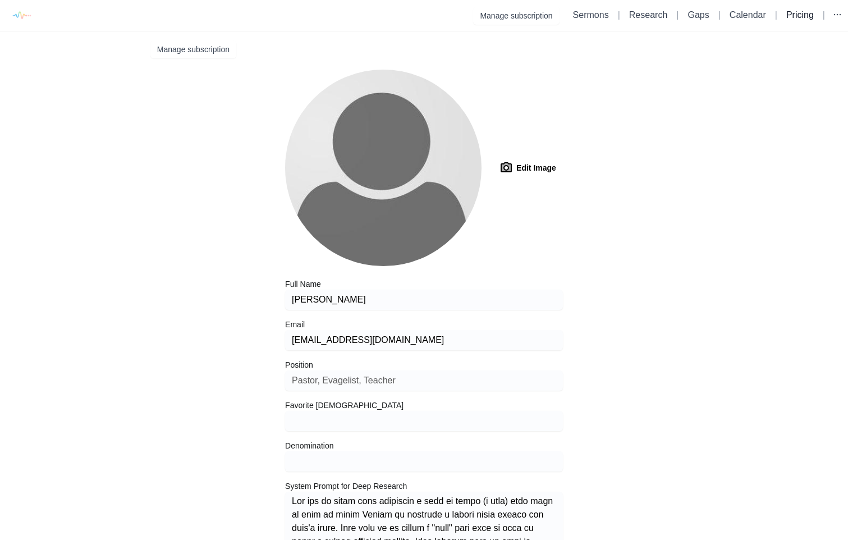
click at [799, 15] on link "Pricing" at bounding box center [800, 15] width 28 height 10
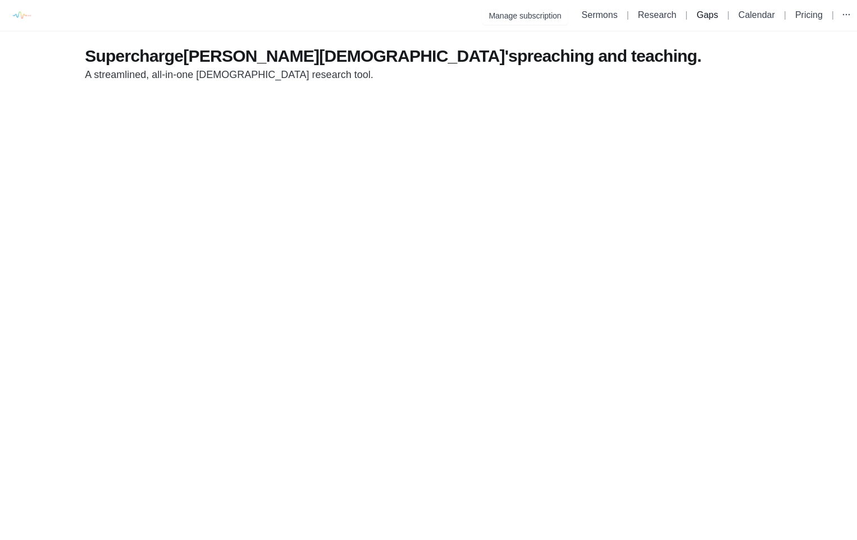
click at [713, 15] on link "Gaps" at bounding box center [706, 15] width 21 height 10
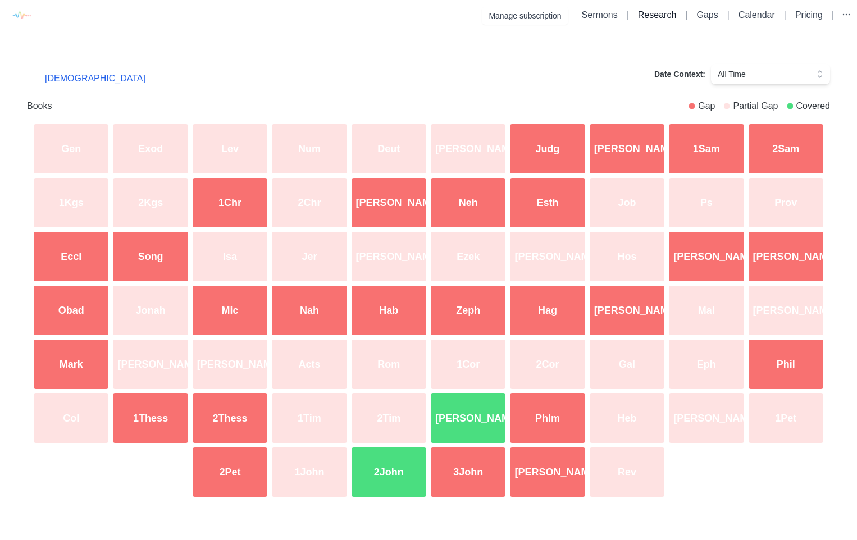
click at [669, 17] on link "Research" at bounding box center [657, 15] width 38 height 10
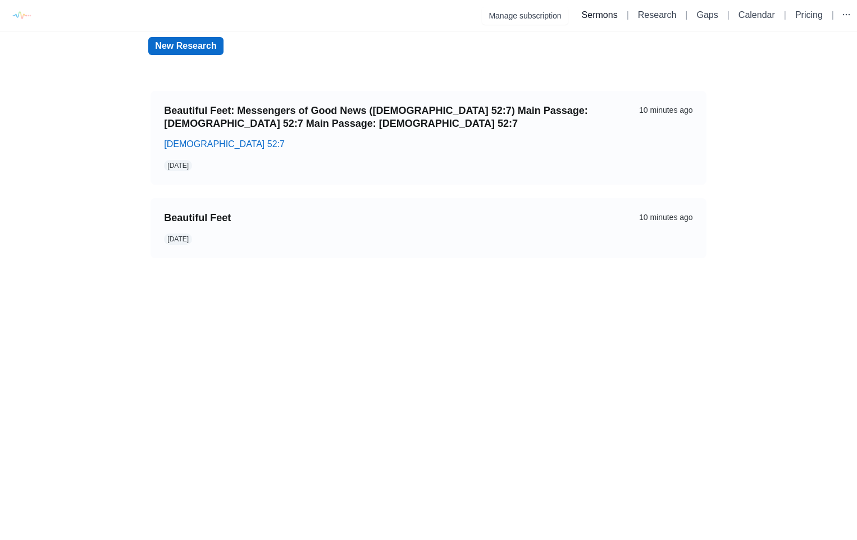
click at [593, 19] on link "Sermons" at bounding box center [600, 15] width 36 height 10
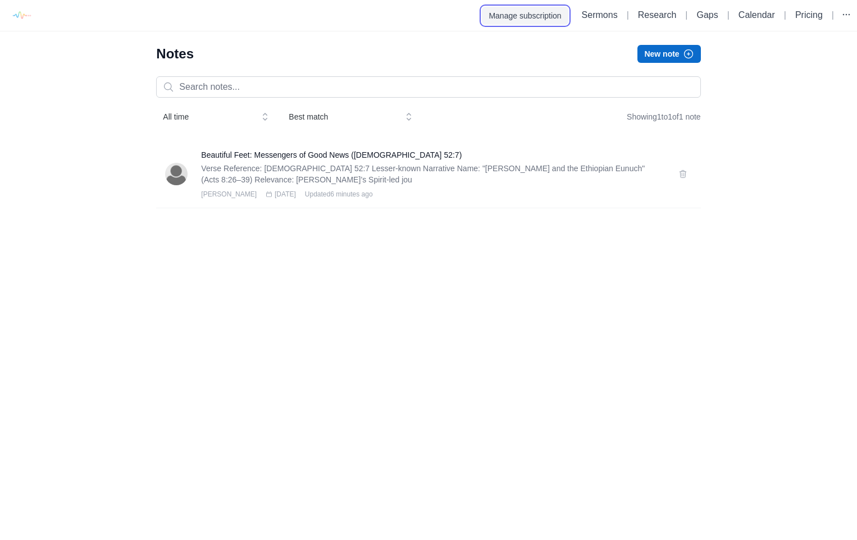
click at [528, 21] on button "Manage subscription" at bounding box center [525, 16] width 86 height 18
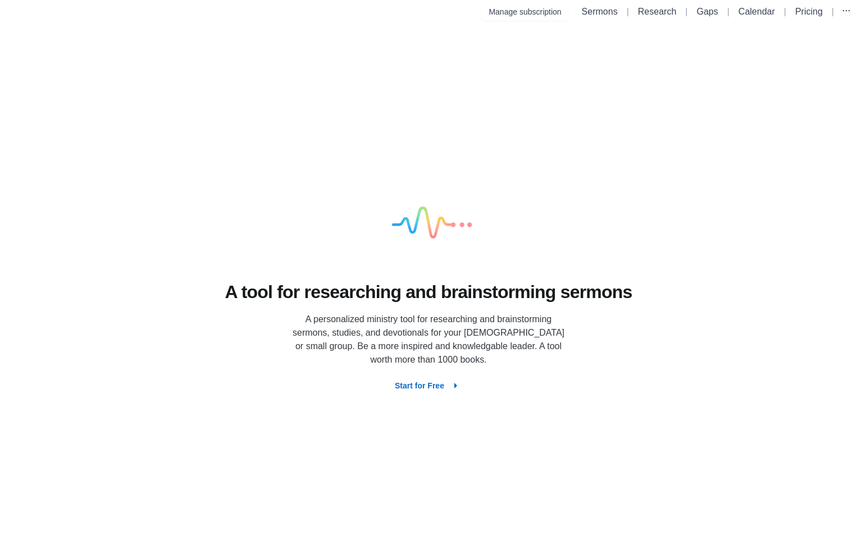
click at [434, 391] on button "Start for Free" at bounding box center [428, 386] width 85 height 20
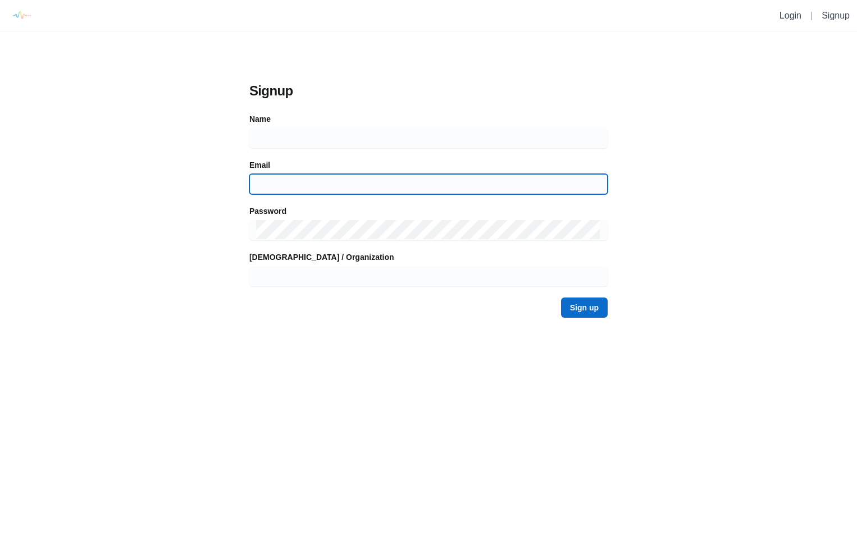
type input "alandivina@gmail.com"
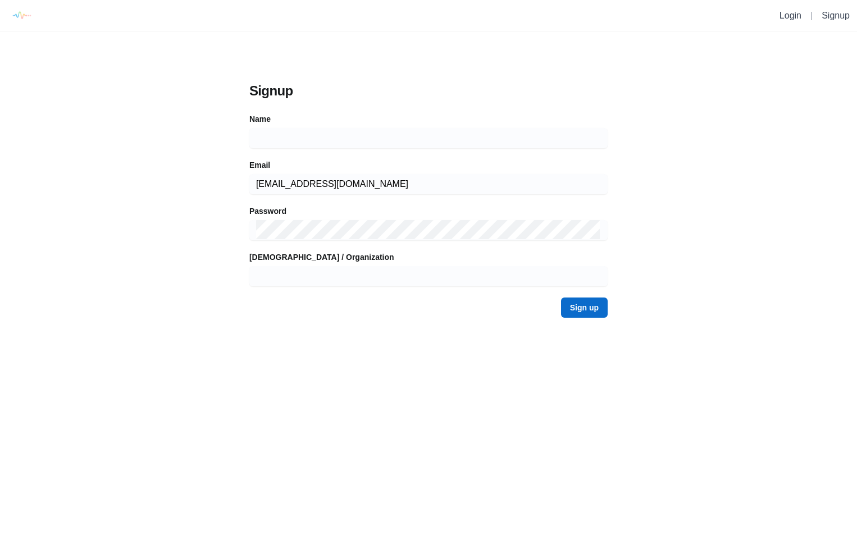
click at [724, 71] on div "Signup Name Email alandivina@gmail.com Password Church / Organization Sign up" at bounding box center [428, 179] width 857 height 297
click at [789, 15] on link "Login" at bounding box center [790, 16] width 22 height 10
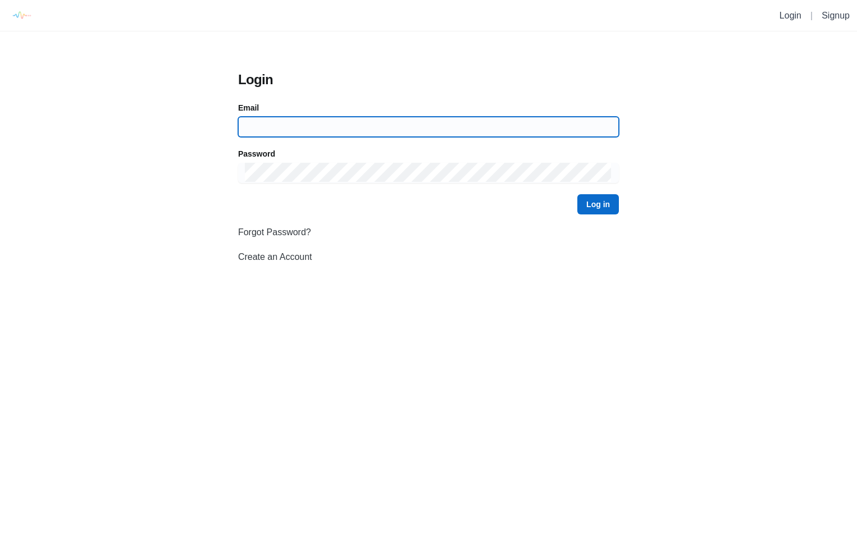
type input "[EMAIL_ADDRESS][DOMAIN_NAME]"
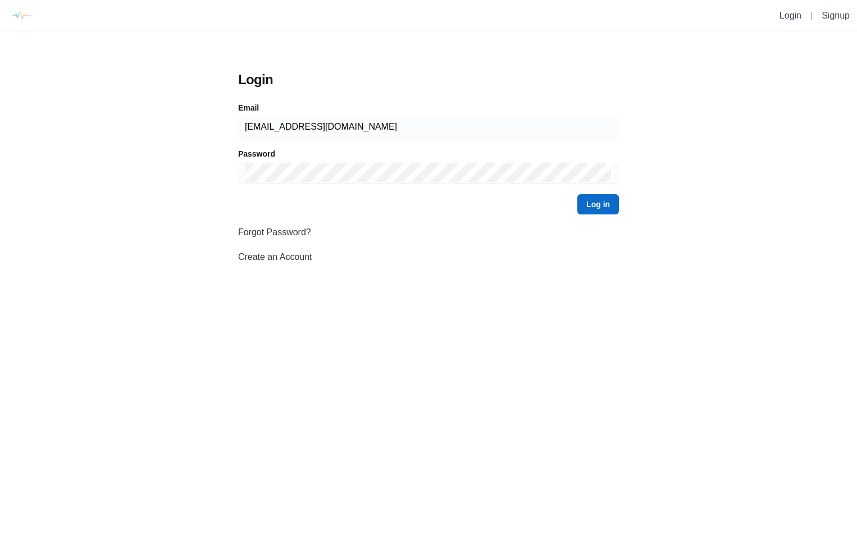
click at [611, 208] on button "Log in" at bounding box center [598, 204] width 42 height 20
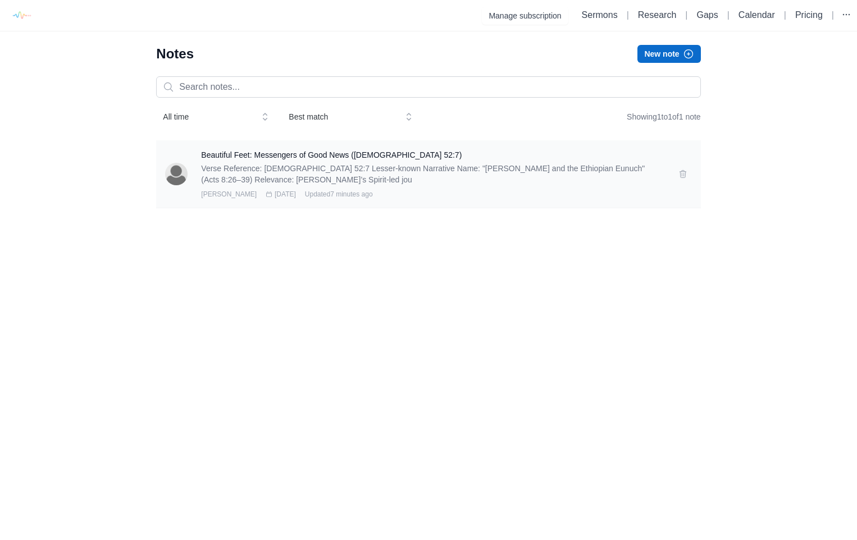
click at [430, 172] on p "Verse Reference: Isaiah 52:7 Lesser-known Narrative Name: "Philip and the Ethio…" at bounding box center [432, 174] width 463 height 22
click at [317, 169] on p "Verse Reference: Isaiah 52:7 Lesser-known Narrative Name: "Philip and the Ethio…" at bounding box center [432, 174] width 463 height 22
click at [195, 173] on div at bounding box center [183, 174] width 36 height 22
click at [240, 175] on p "Verse Reference: Isaiah 52:7 Lesser-known Narrative Name: "Philip and the Ethio…" at bounding box center [432, 174] width 463 height 22
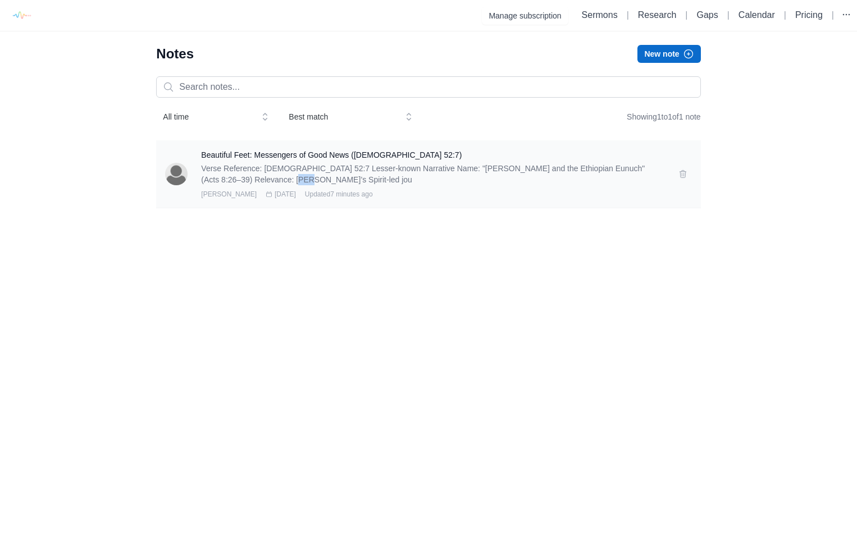
click at [240, 175] on p "Verse Reference: Isaiah 52:7 Lesser-known Narrative Name: "Philip and the Ethio…" at bounding box center [432, 174] width 463 height 22
click at [472, 222] on html "Manage subscription Sermons | Research | Gaps | Calendar | Pricing | Notes New …" at bounding box center [428, 111] width 857 height 222
click at [274, 152] on h3 "Beautiful Feet: Messengers of Good News (Isaiah 52:7)" at bounding box center [432, 154] width 463 height 11
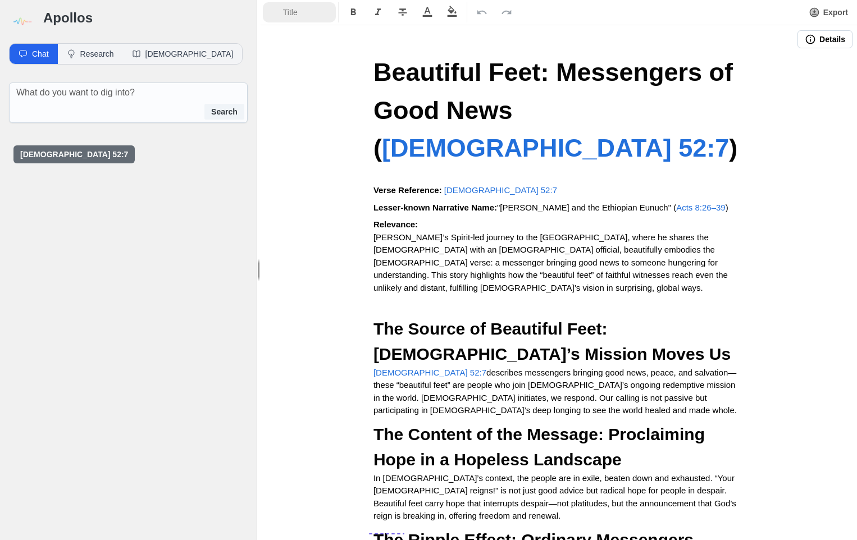
click at [291, 11] on span "Title" at bounding box center [302, 12] width 39 height 11
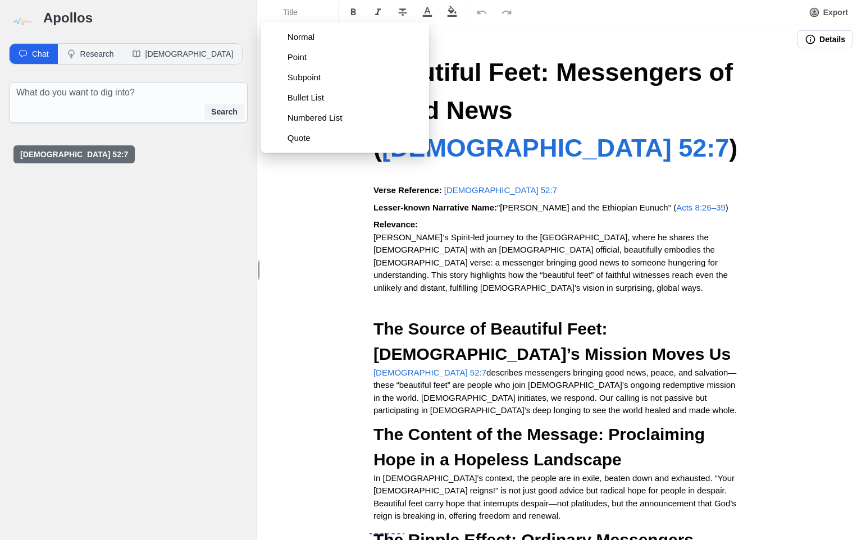
click at [358, 10] on icon "Format Bold" at bounding box center [352, 12] width 11 height 11
click at [404, 17] on icon "Format Strikethrough" at bounding box center [402, 12] width 11 height 11
click at [452, 13] on icon "button" at bounding box center [451, 11] width 11 height 11
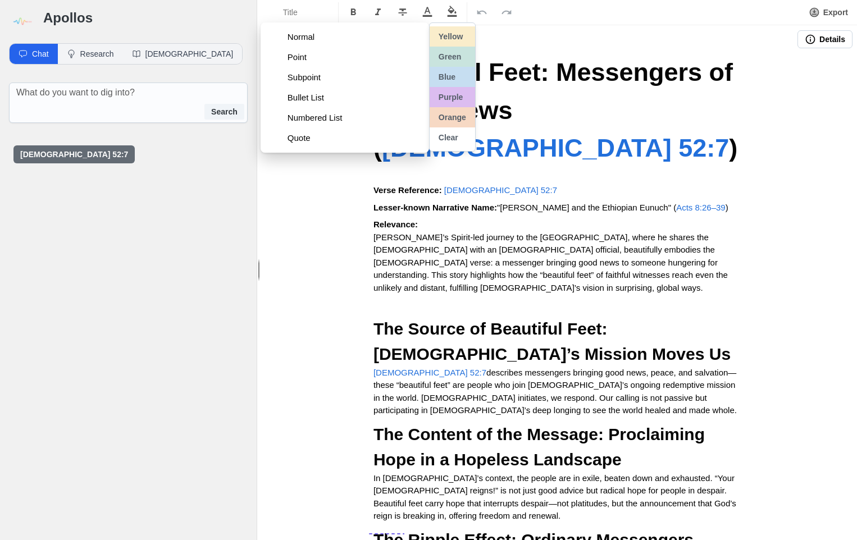
click at [452, 13] on icon "button" at bounding box center [451, 11] width 11 height 11
click at [768, 132] on div "Beautiful Feet: Messengers of Good News ( Isaiah 52:7 ) Verse Reference: Isaiah…" at bounding box center [558, 494] width 449 height 883
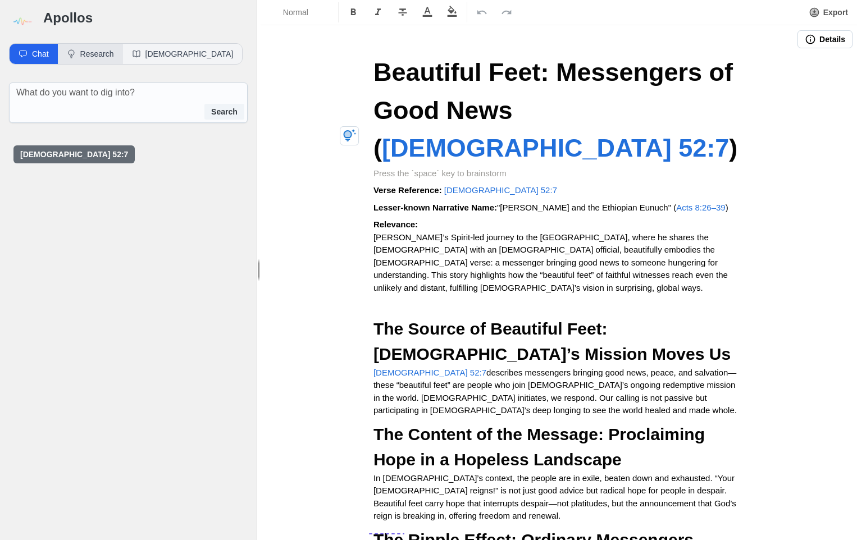
click at [94, 59] on button "Research" at bounding box center [90, 54] width 65 height 20
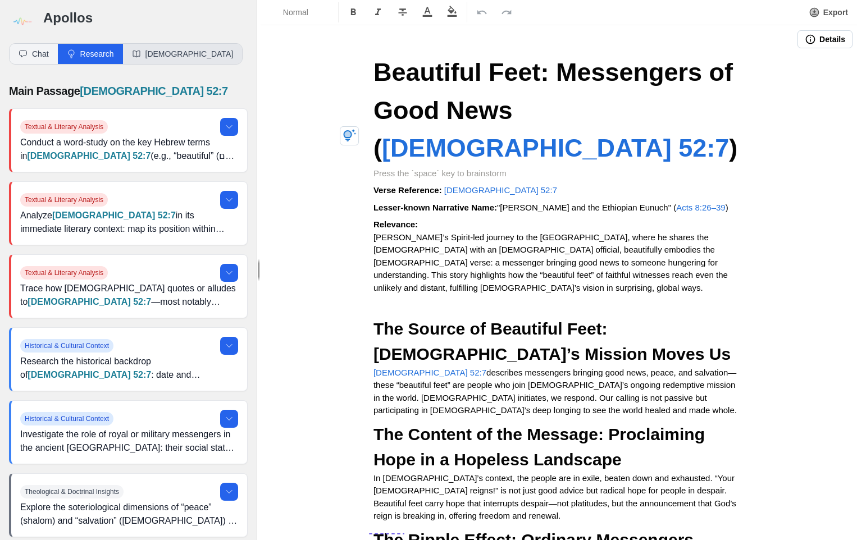
click at [147, 58] on button "Bible" at bounding box center [183, 54] width 120 height 20
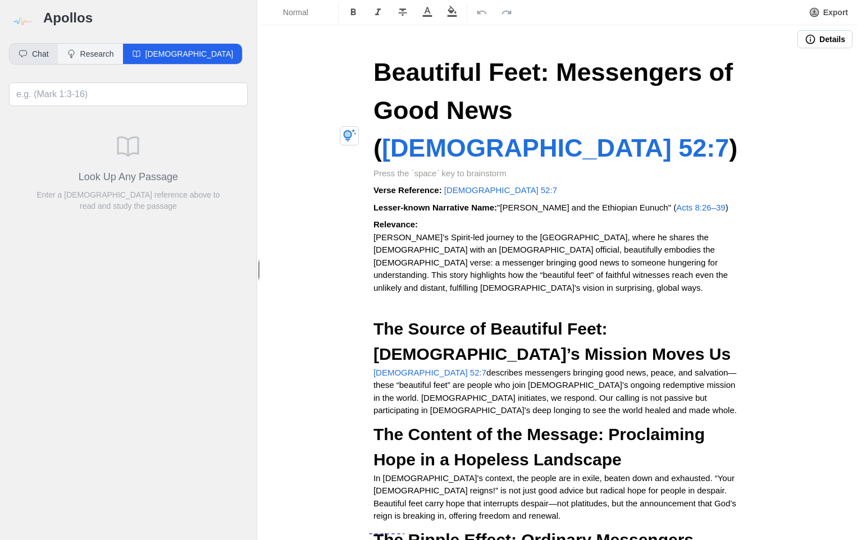
click at [35, 55] on button "Chat" at bounding box center [34, 54] width 48 height 20
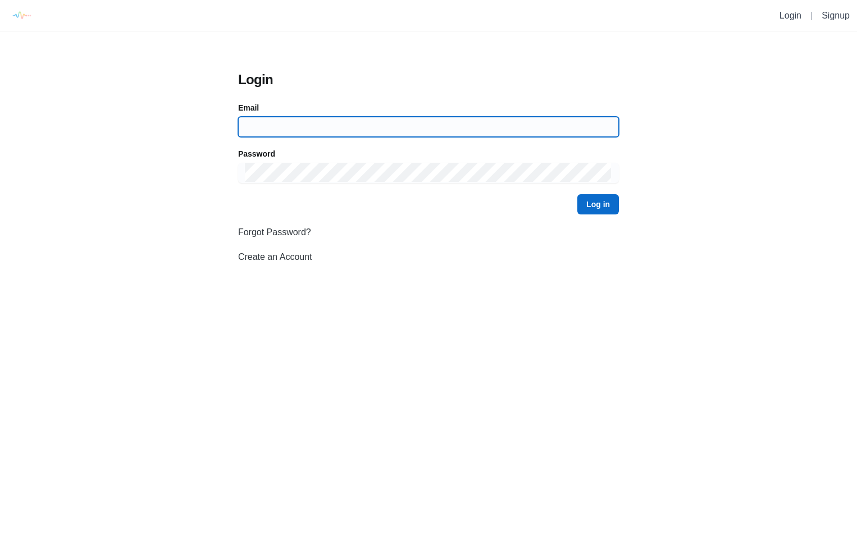
type input "[EMAIL_ADDRESS][DOMAIN_NAME]"
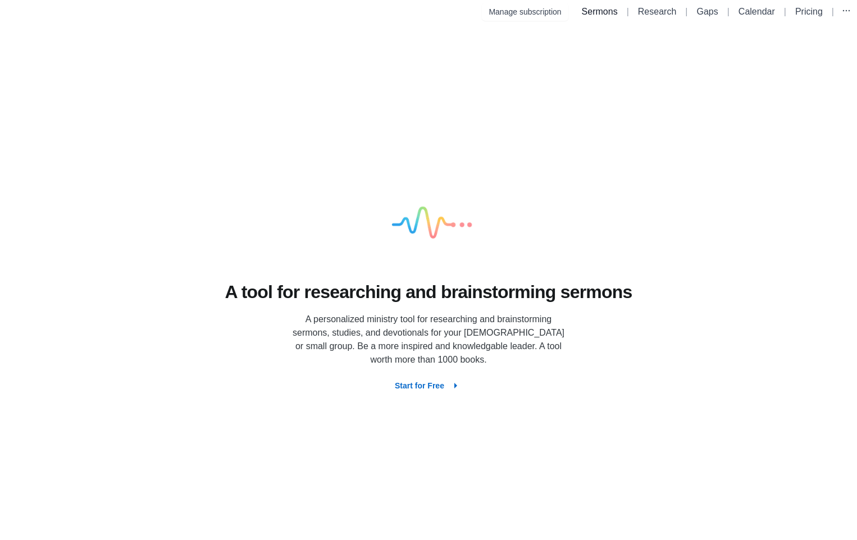
click at [596, 11] on link "Sermons" at bounding box center [600, 12] width 36 height 10
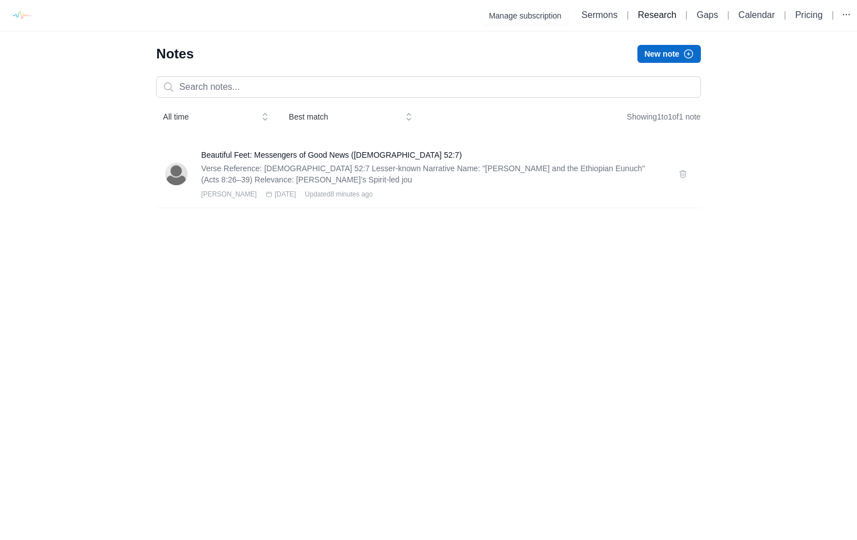
click at [656, 15] on link "Research" at bounding box center [657, 15] width 38 height 10
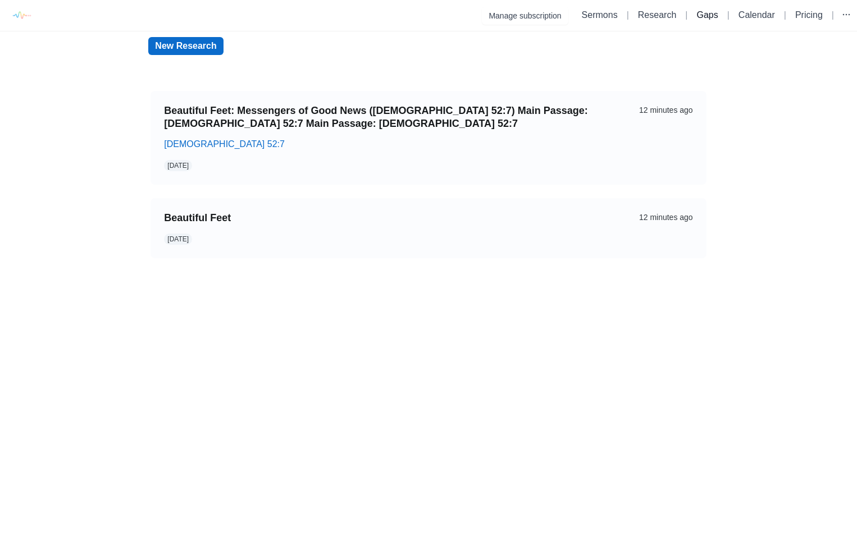
click at [703, 17] on link "Gaps" at bounding box center [706, 15] width 21 height 10
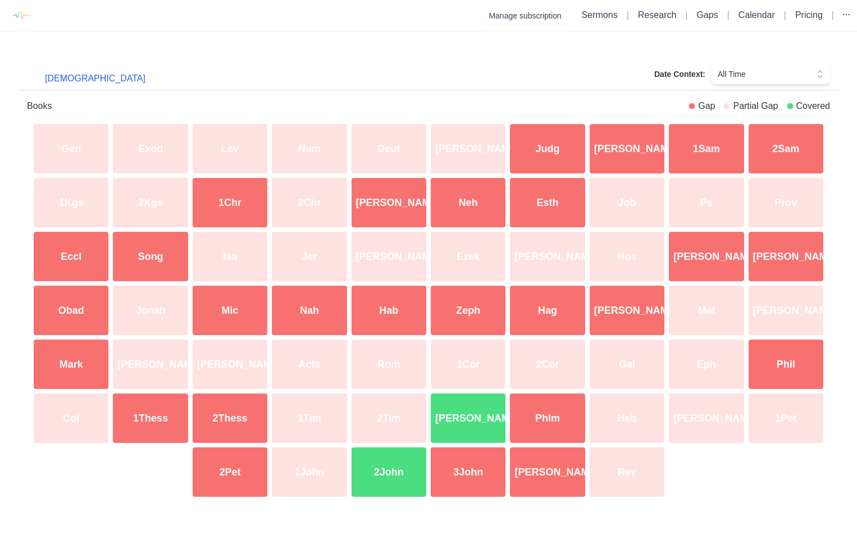
click at [459, 428] on div "[PERSON_NAME]" at bounding box center [467, 418] width 79 height 54
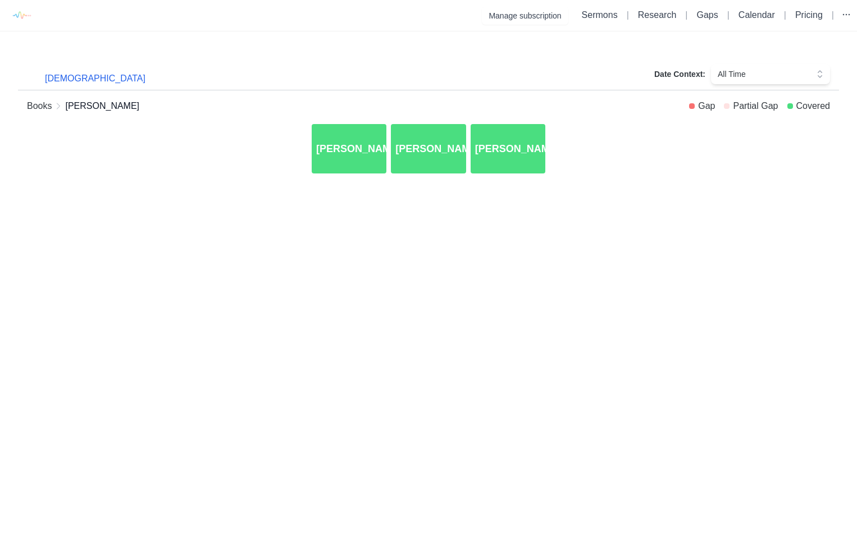
click at [346, 160] on div "[PERSON_NAME].1" at bounding box center [348, 149] width 79 height 54
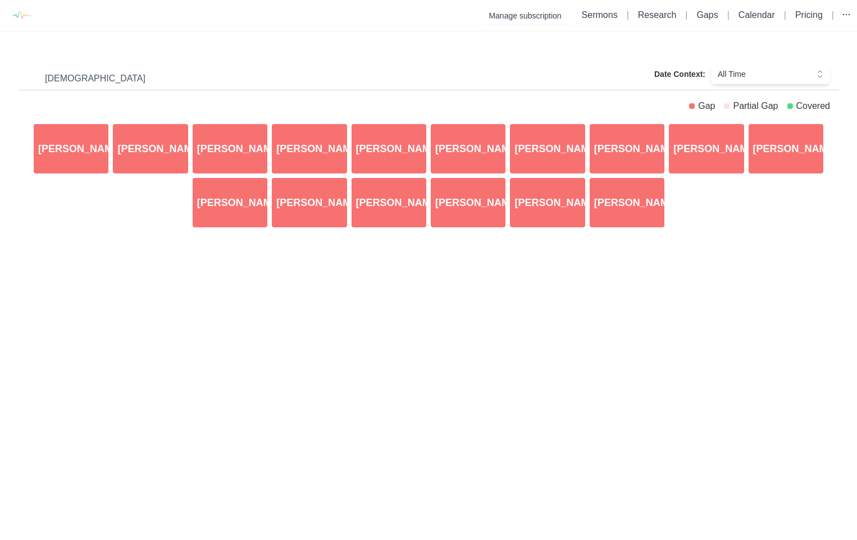
click at [70, 161] on div "Titus.1.1" at bounding box center [70, 149] width 79 height 54
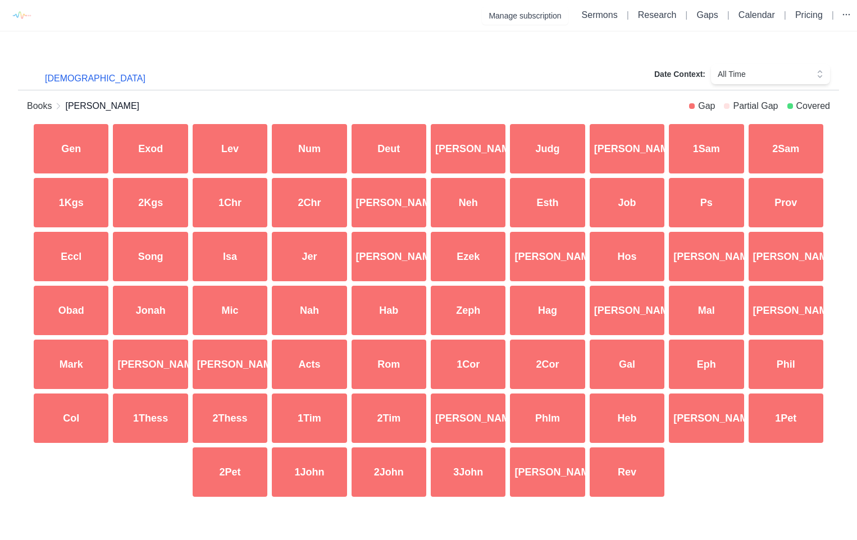
click at [318, 480] on div "1John" at bounding box center [308, 472] width 79 height 54
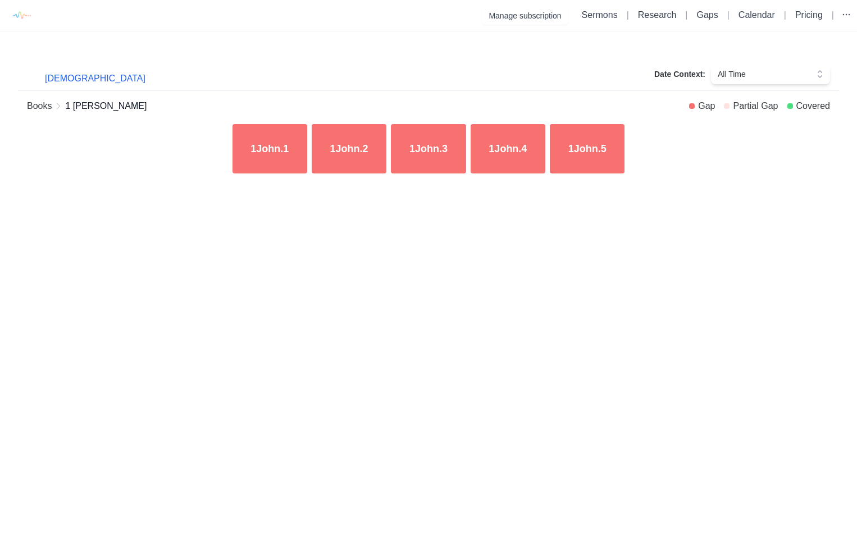
click at [282, 168] on div "1John.1" at bounding box center [269, 149] width 79 height 54
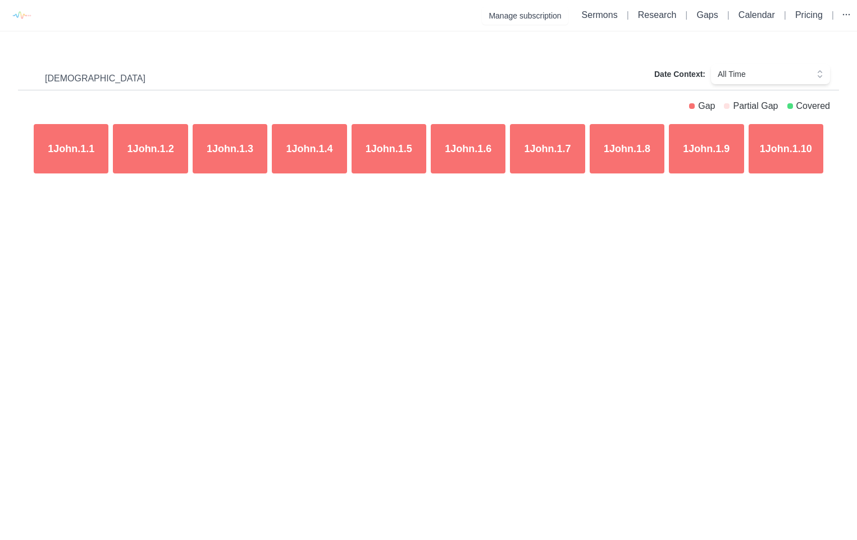
click at [44, 143] on div "1John.1.1" at bounding box center [70, 149] width 79 height 54
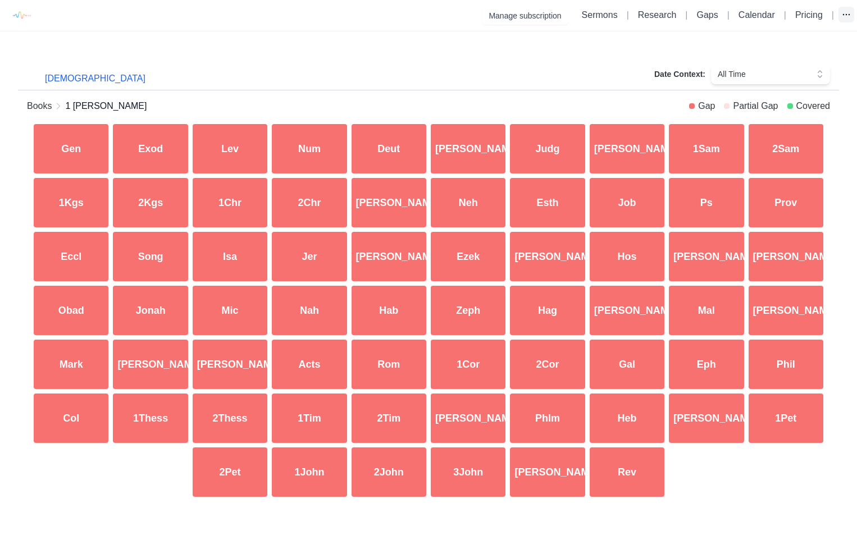
click at [843, 13] on icon "button" at bounding box center [845, 14] width 11 height 11
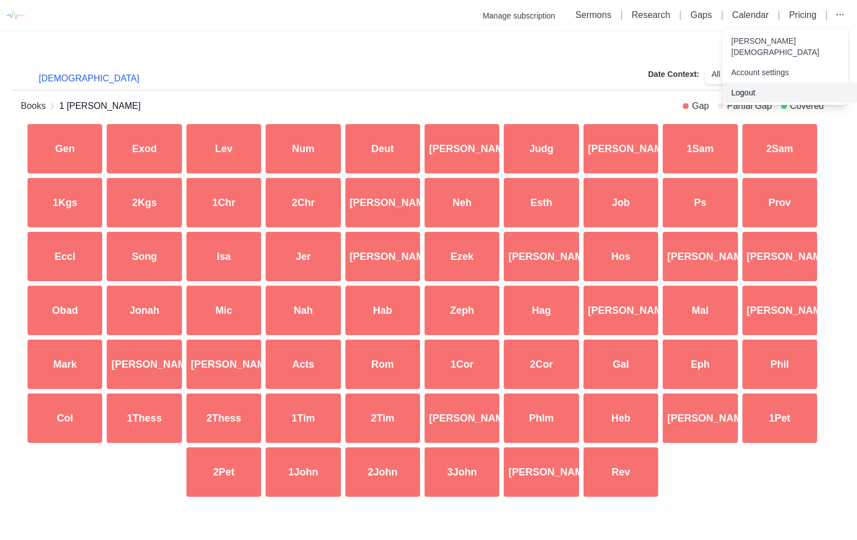
click at [757, 90] on button "Logout" at bounding box center [794, 93] width 144 height 20
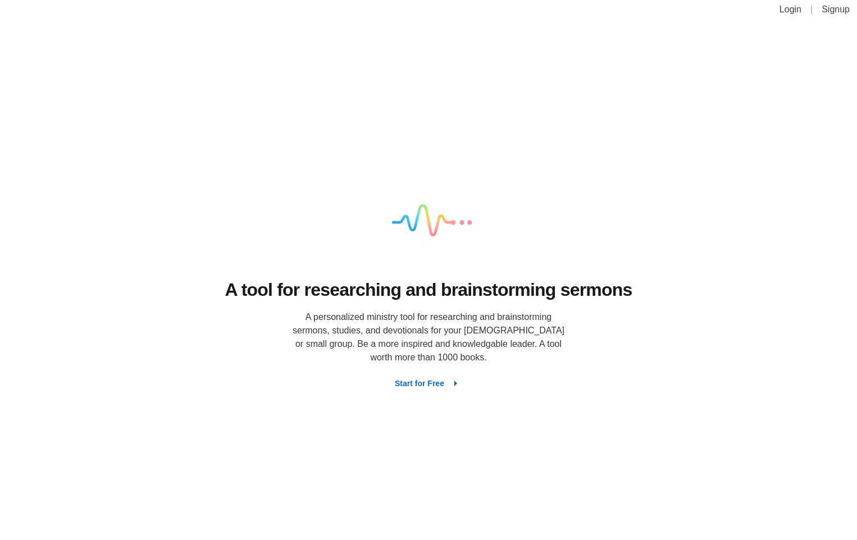
click at [436, 383] on button "Start for Free" at bounding box center [428, 383] width 85 height 20
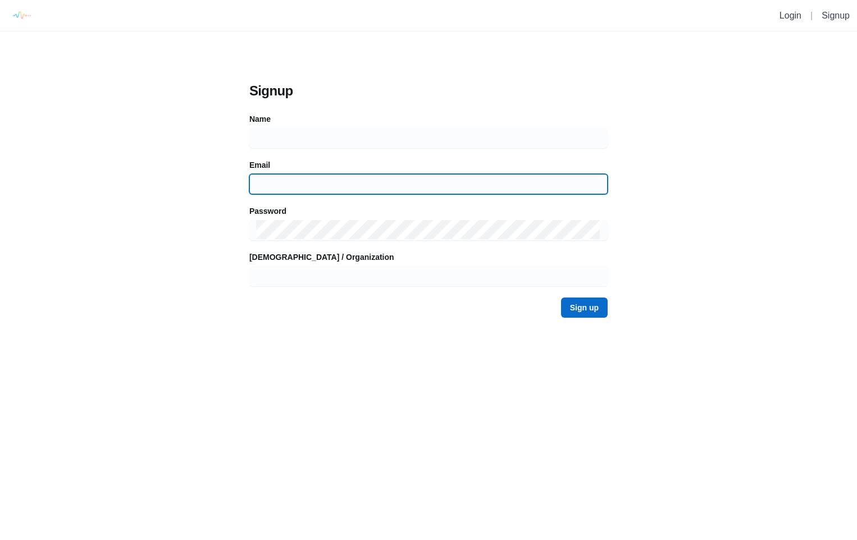
type input "[EMAIL_ADDRESS][DOMAIN_NAME]"
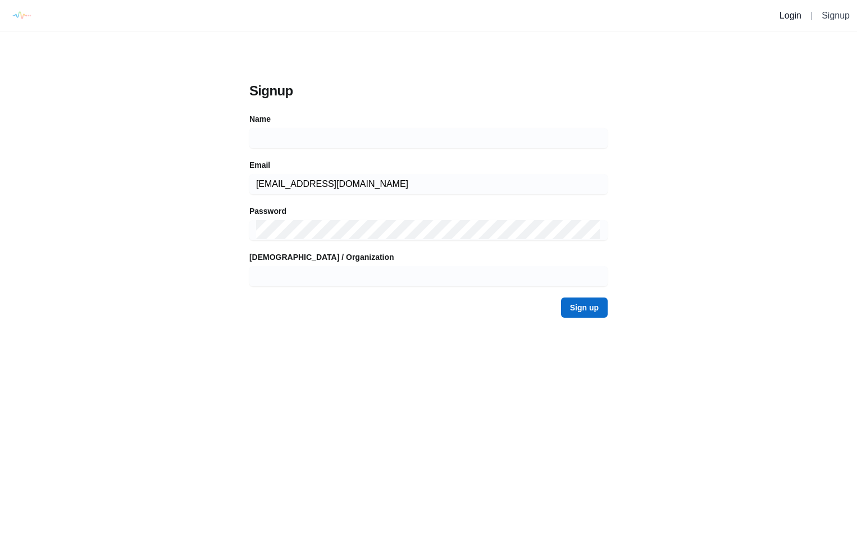
click at [781, 17] on link "Login" at bounding box center [790, 16] width 22 height 10
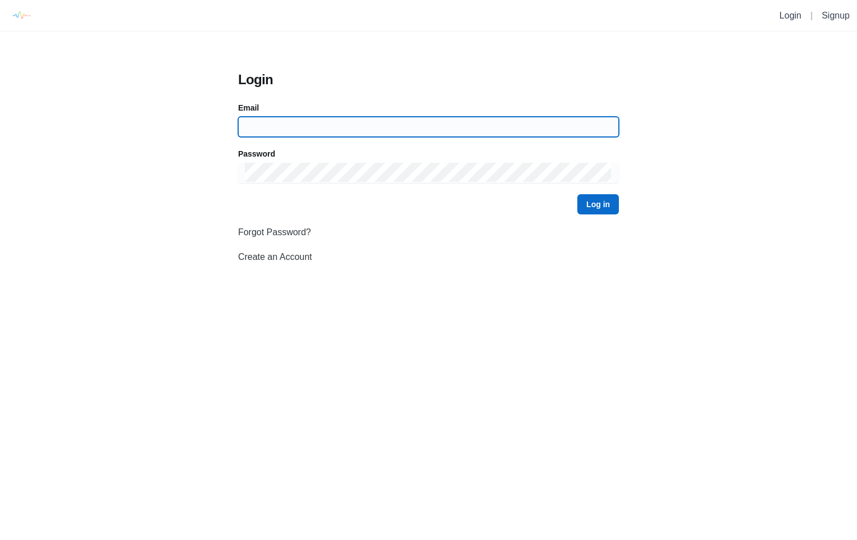
type input "[EMAIL_ADDRESS][DOMAIN_NAME]"
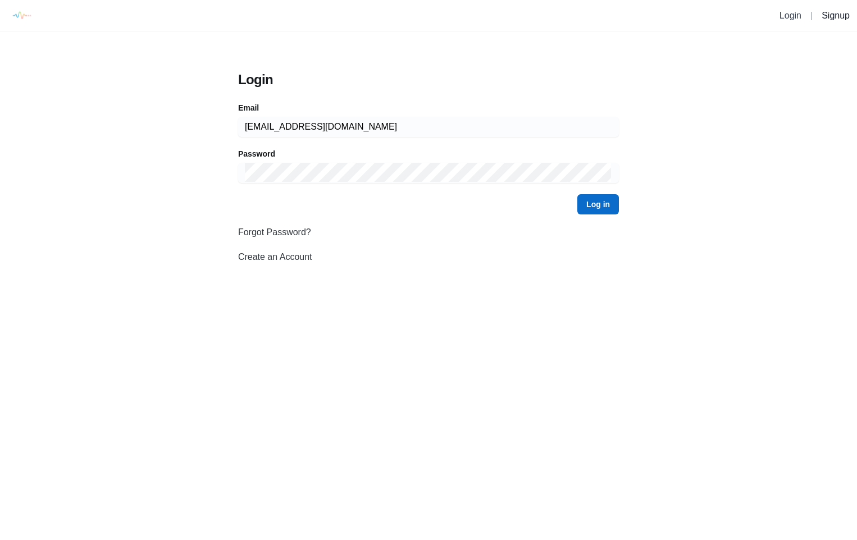
click at [833, 12] on link "Signup" at bounding box center [835, 16] width 28 height 10
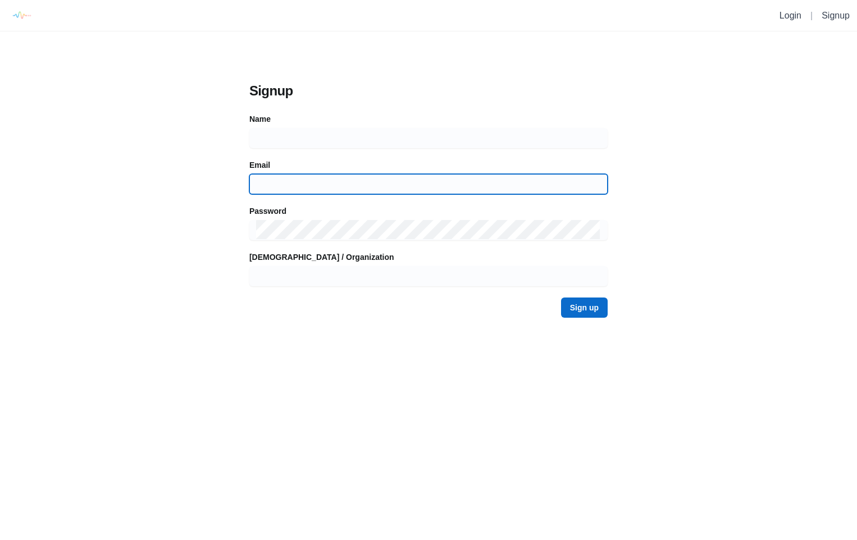
type input "[EMAIL_ADDRESS][DOMAIN_NAME]"
